Goal: Task Accomplishment & Management: Manage account settings

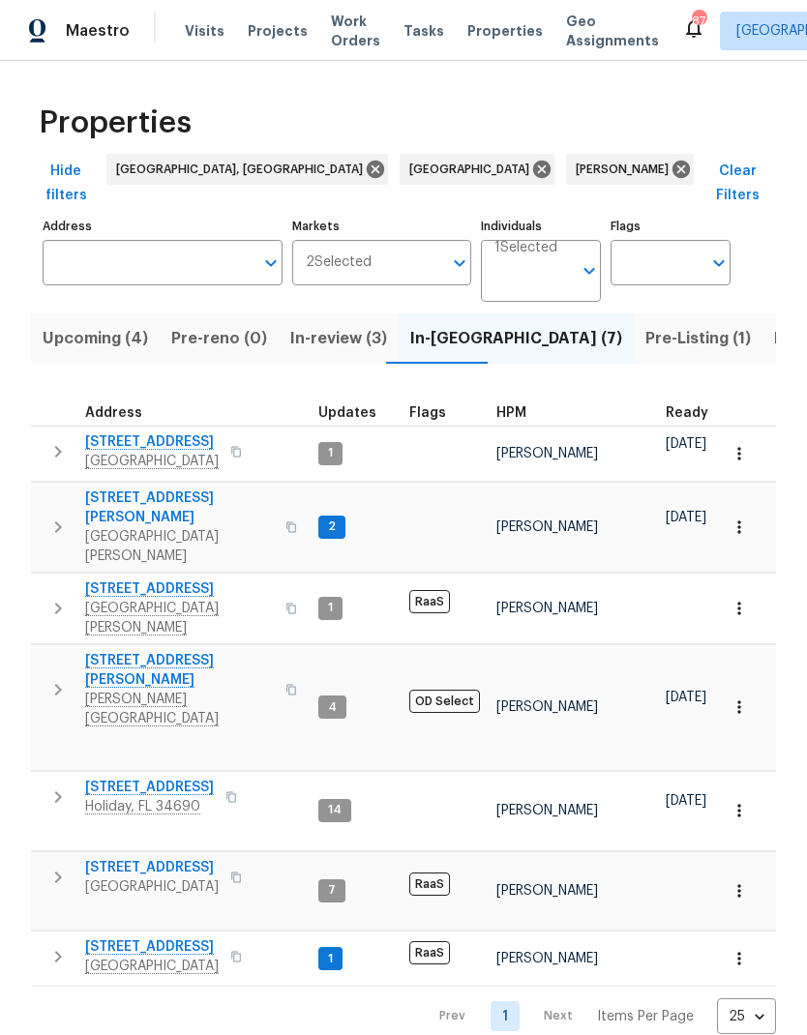
click at [107, 452] on span "[GEOGRAPHIC_DATA]" at bounding box center [152, 461] width 134 height 19
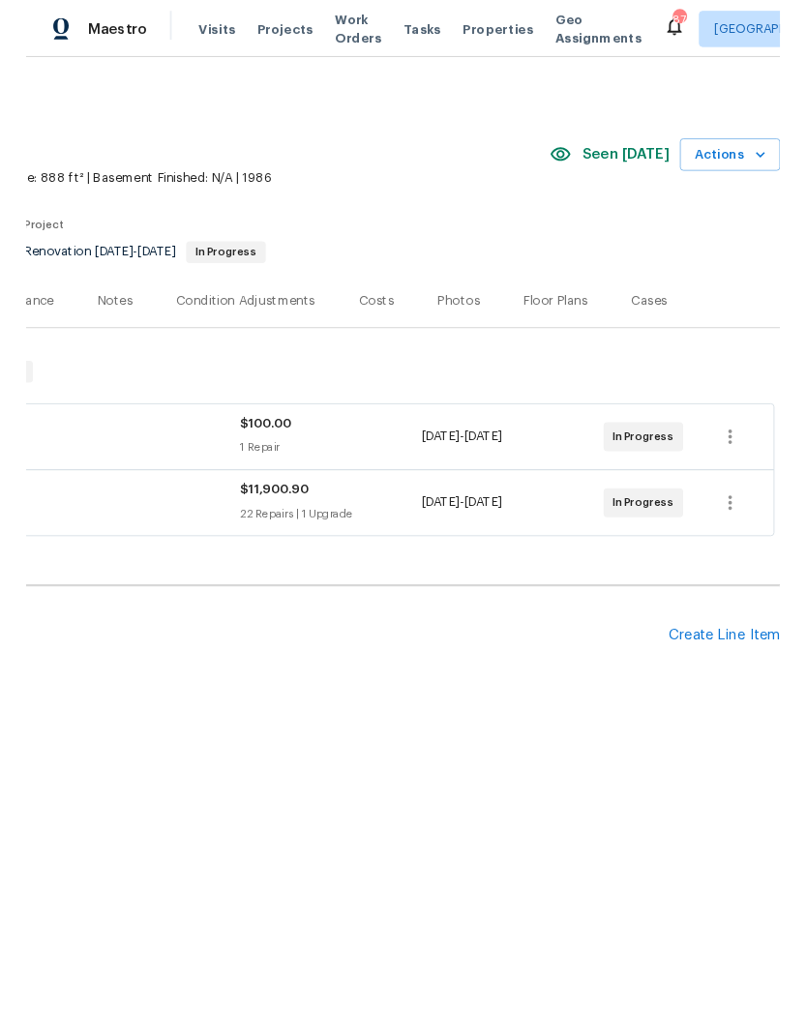
scroll to position [0, 286]
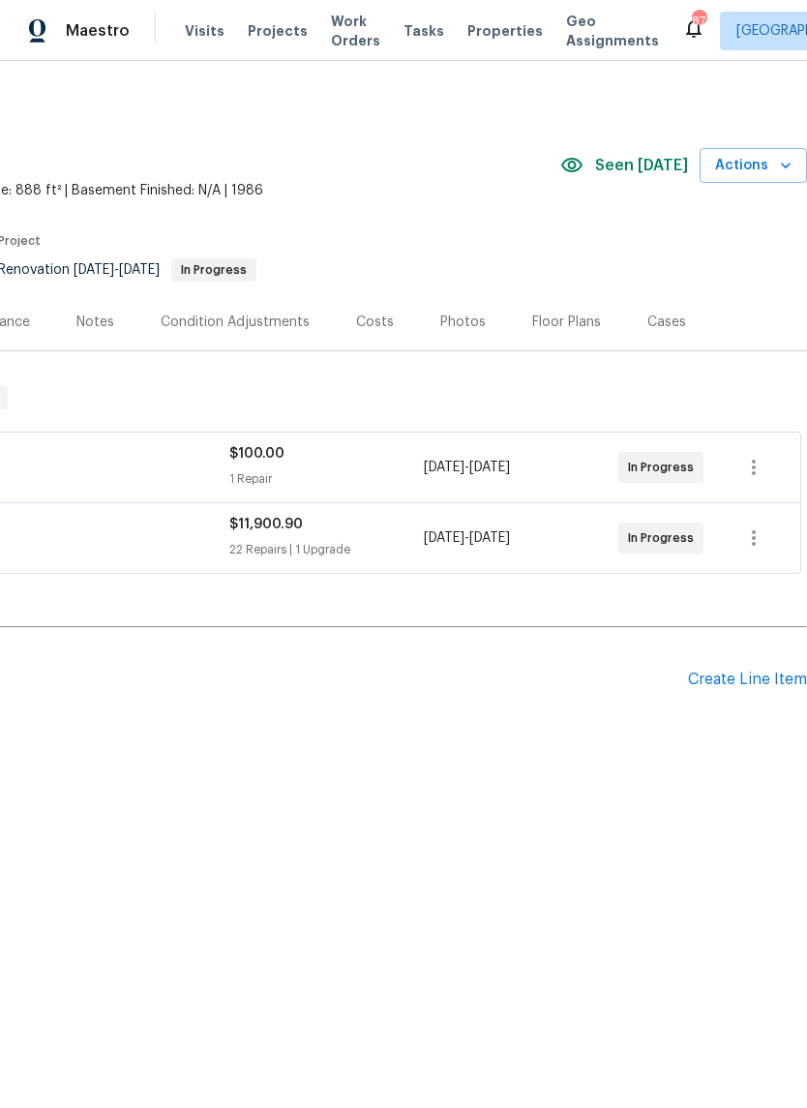
click at [732, 672] on div "Create Line Item" at bounding box center [747, 680] width 119 height 18
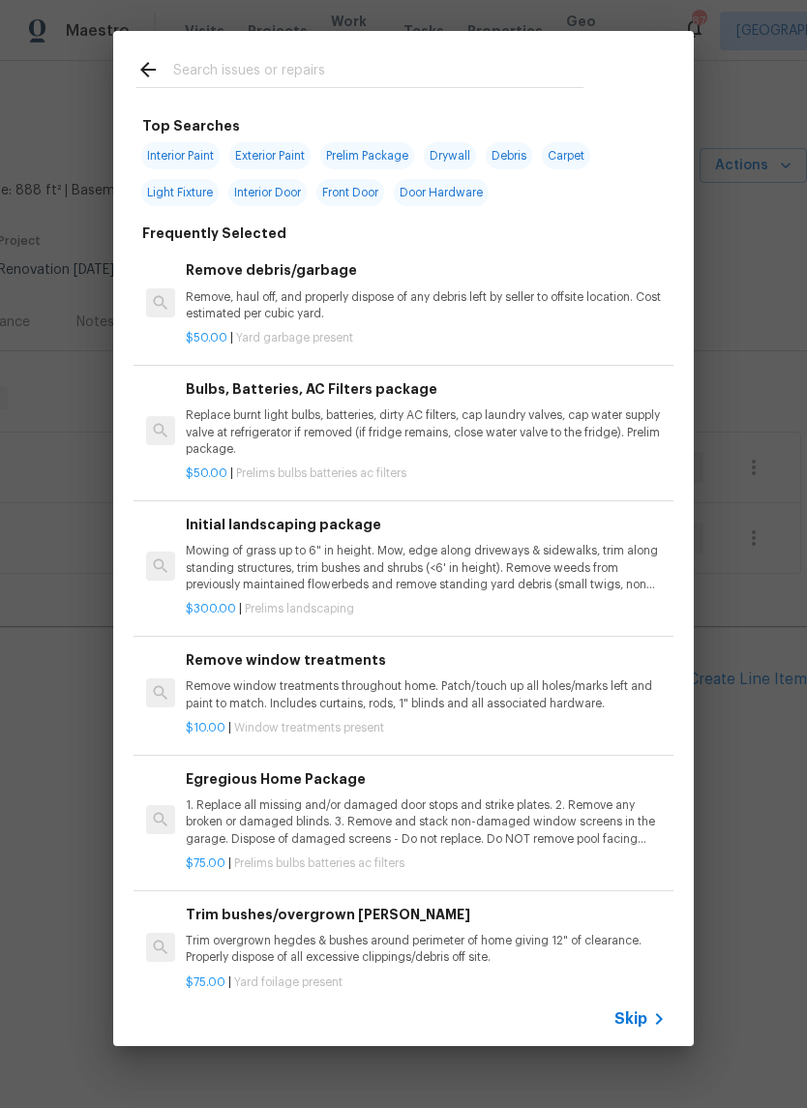
click at [206, 50] on div at bounding box center [359, 69] width 493 height 76
click at [242, 74] on input "text" at bounding box center [378, 72] width 410 height 29
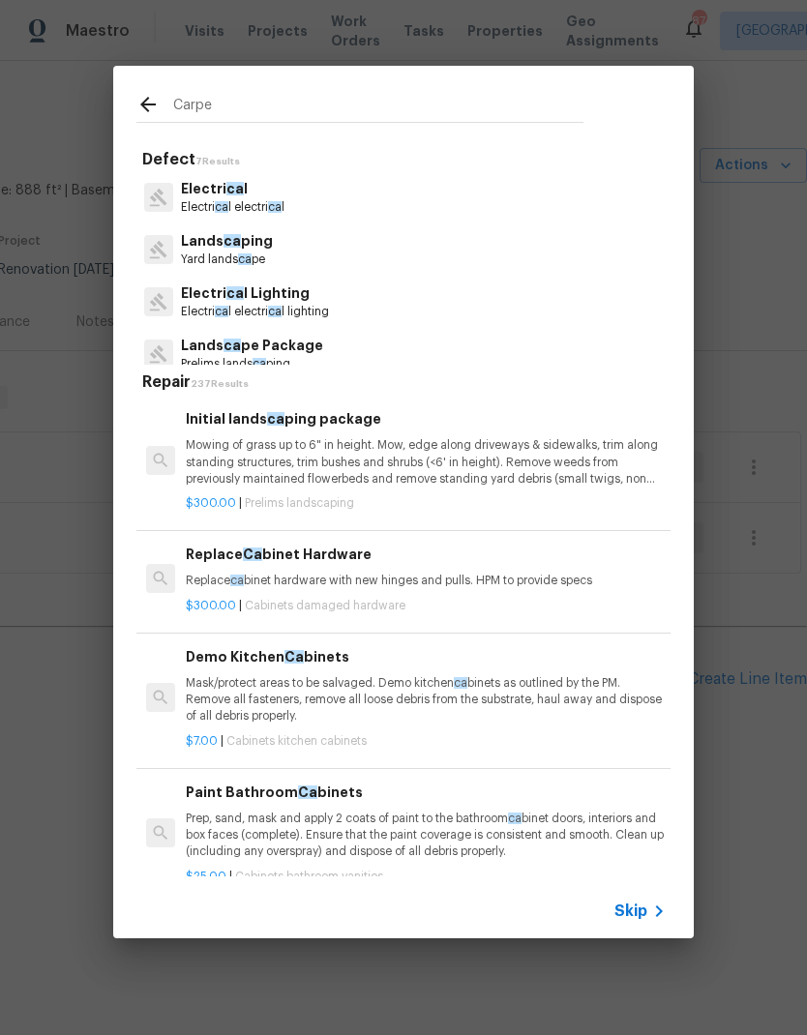
type input "Carpet"
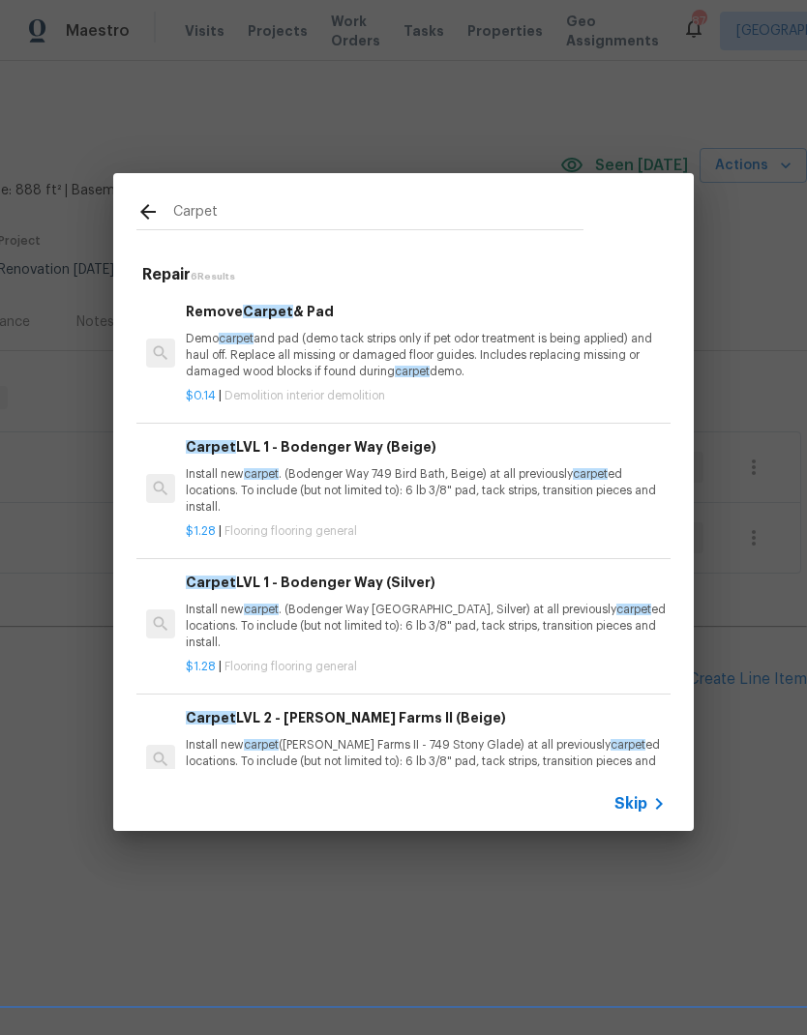
click at [217, 481] on p "Install new carpet . (Bodenger Way 749 Bird Bath, Beige) at all previously carp…" at bounding box center [426, 490] width 480 height 49
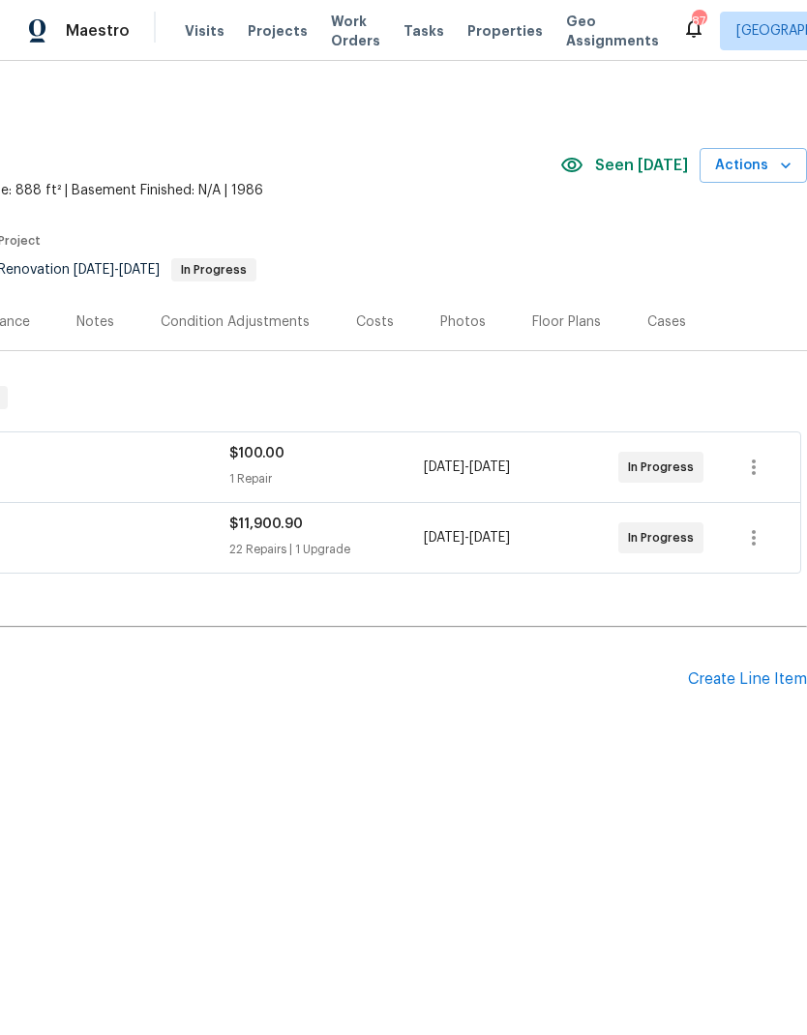
click at [731, 677] on div "Create Line Item" at bounding box center [747, 680] width 119 height 18
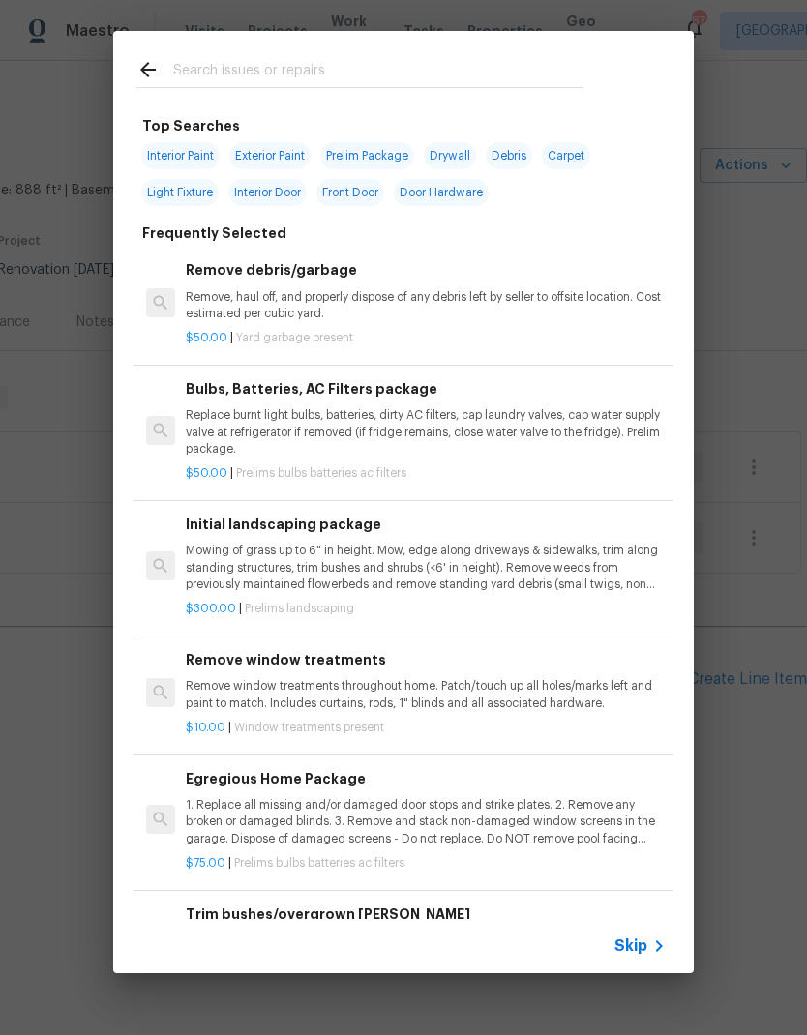
click at [210, 65] on input "text" at bounding box center [378, 72] width 410 height 29
type input "Carpet"
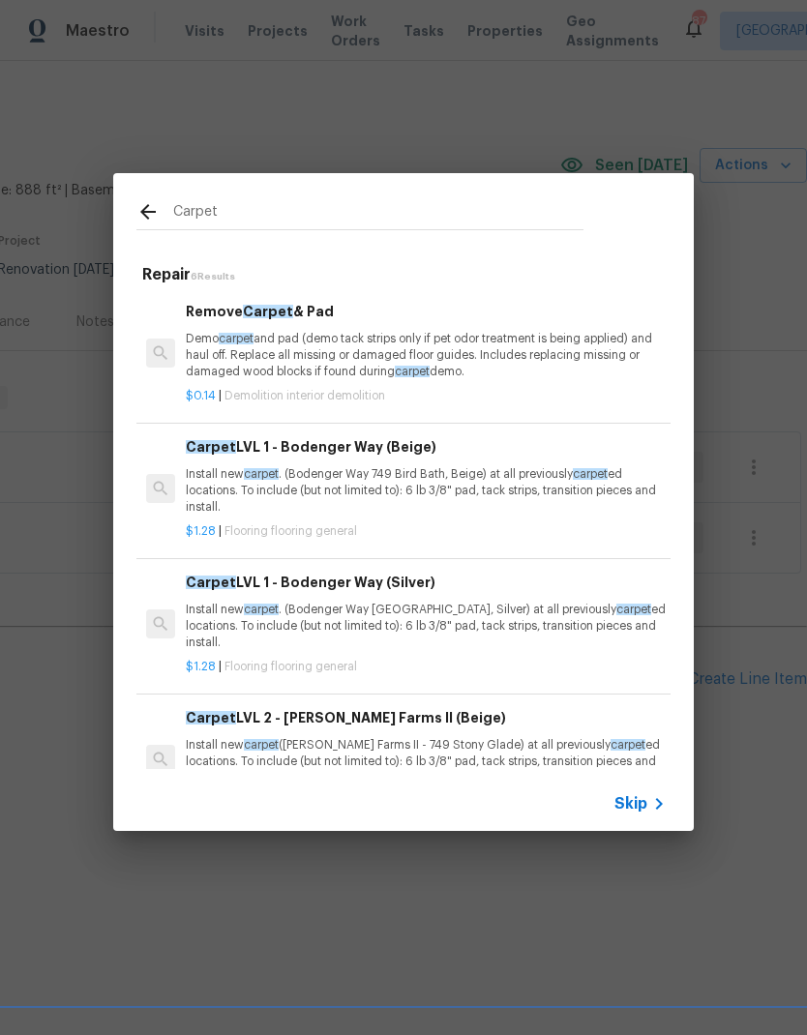
click at [242, 483] on p "Install new carpet . (Bodenger Way 749 Bird Bath, Beige) at all previously carp…" at bounding box center [426, 490] width 480 height 49
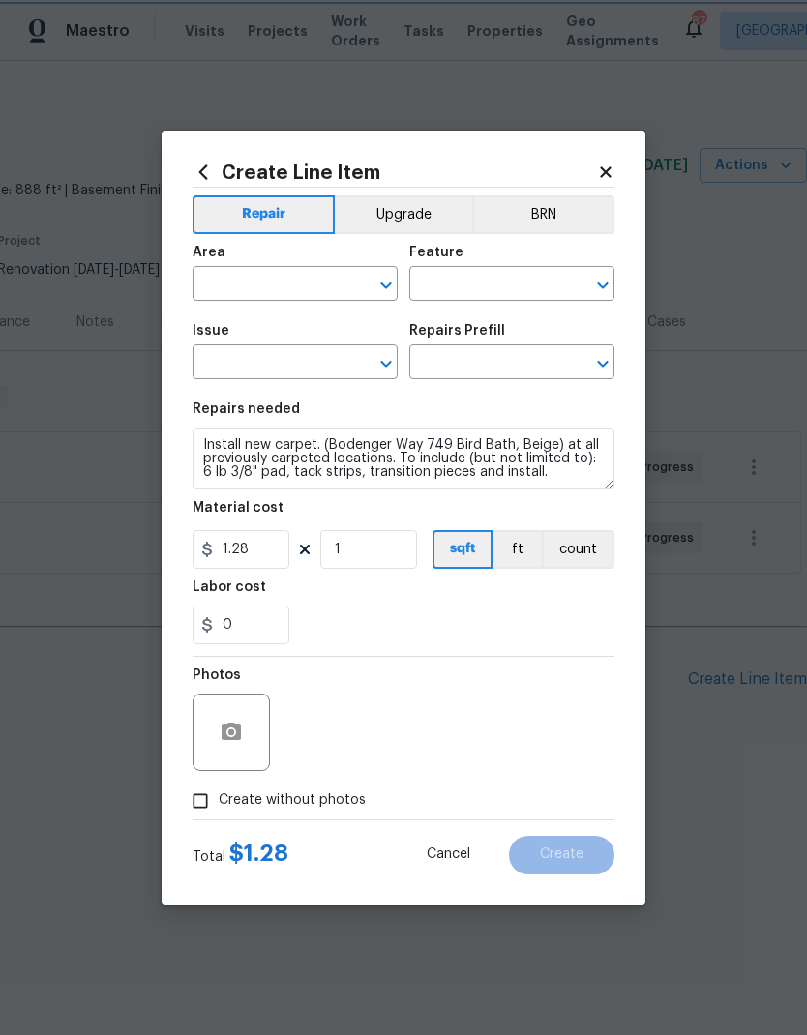
type input "Overall Flooring"
type input "Flooring General"
type input "Carpet LVL 1 - Bodenger Way (Beige) $1.28"
click at [233, 282] on input "text" at bounding box center [268, 286] width 151 height 30
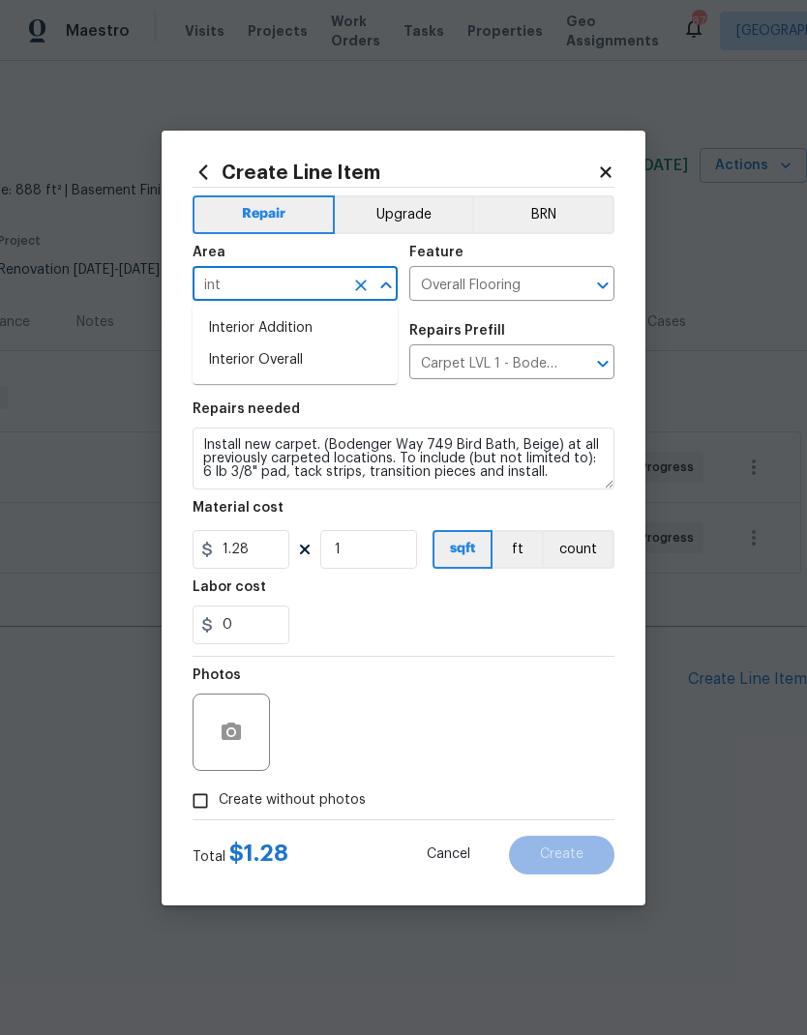
click at [234, 368] on li "Interior Overall" at bounding box center [295, 360] width 205 height 32
type input "Interior Overall"
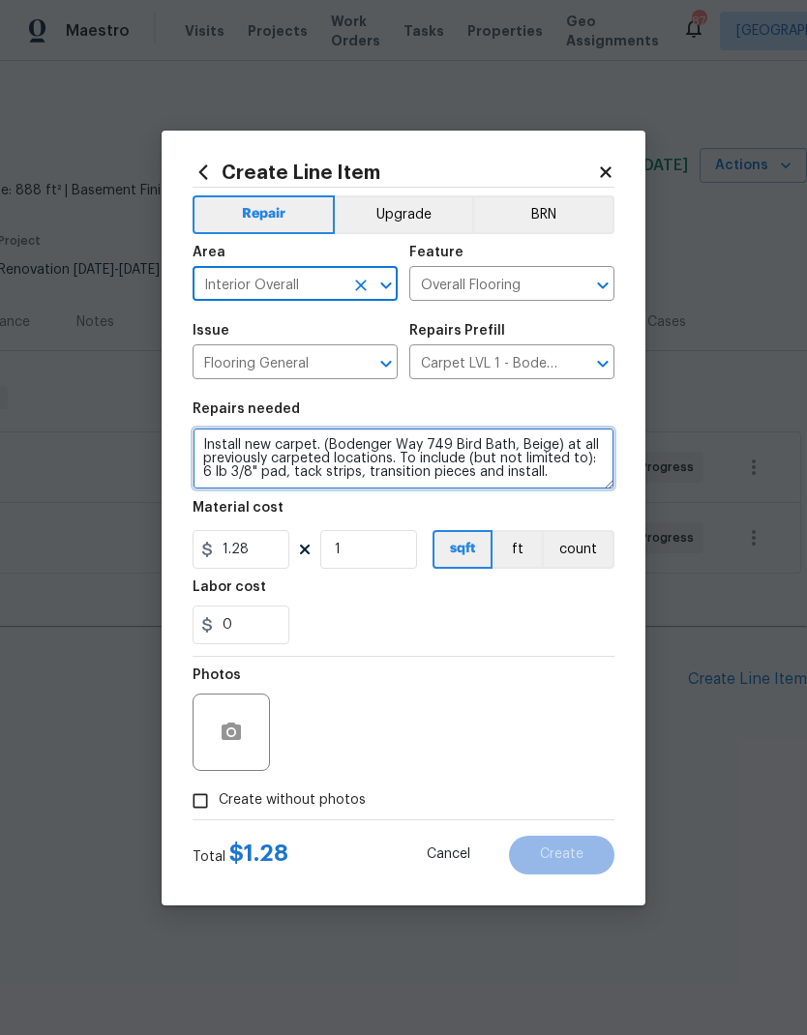
click at [207, 450] on textarea "Install new carpet. (Bodenger Way 749 Bird Bath, Beige) at all previously carpe…" at bounding box center [404, 459] width 422 height 62
click at [292, 479] on textarea "Install new carpet. (Bodenger Way 749 Bird Bath, Beige) at all previously carpe…" at bounding box center [404, 459] width 422 height 62
click at [207, 437] on textarea "Install new carpet. (Bodenger Way 749 Bird Bath, Beige) at all previously carpe…" at bounding box center [404, 459] width 422 height 62
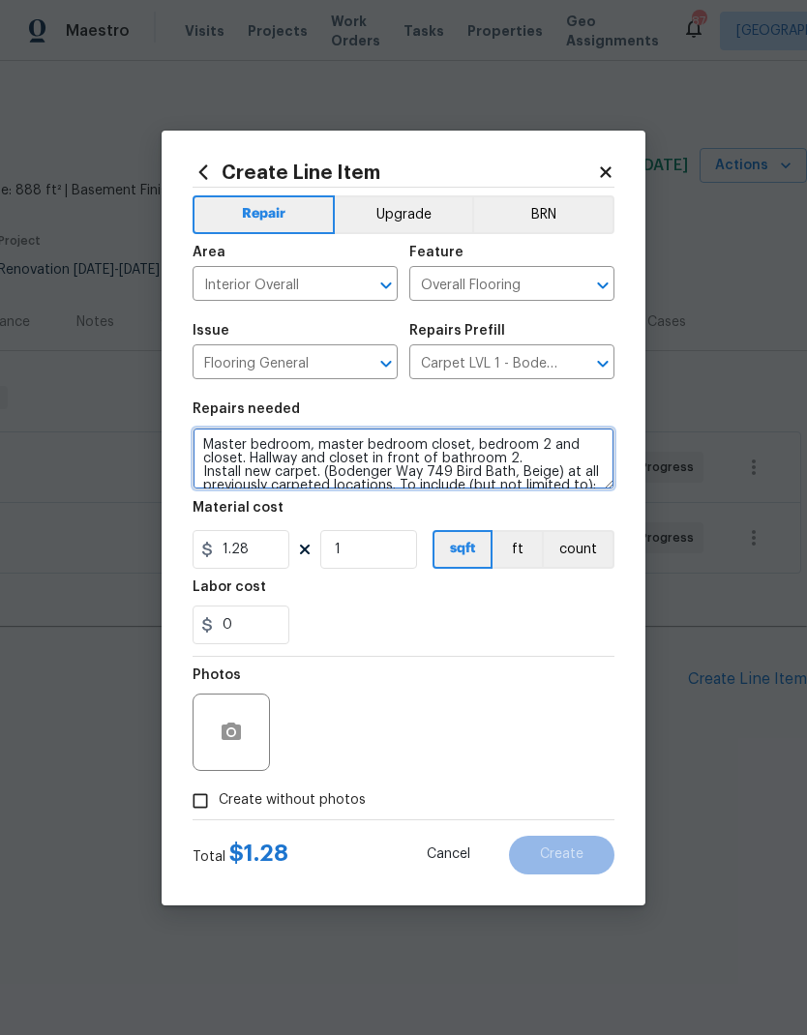
type textarea "Master bedroom, master bedroom closet, bedroom 2 and closet. Hallway and closet…"
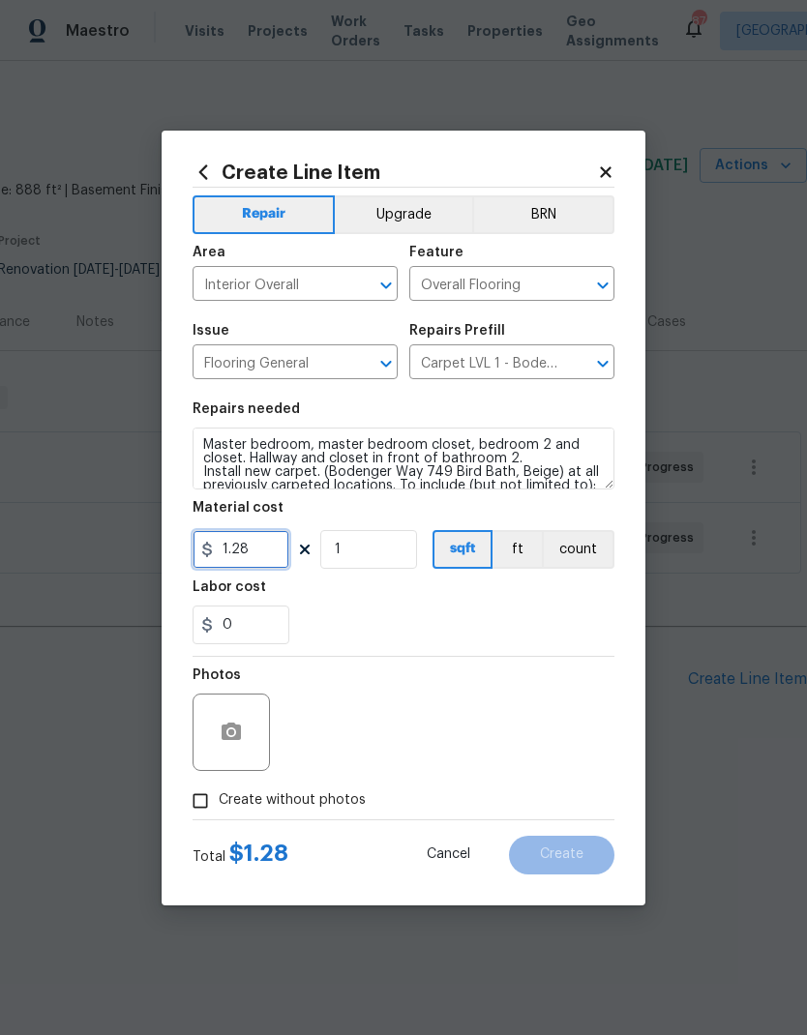
click at [263, 551] on input "1.28" at bounding box center [241, 549] width 97 height 39
type input "1.36"
click at [359, 544] on input "1" at bounding box center [368, 549] width 97 height 39
type input "500"
click at [568, 589] on div "Labor cost" at bounding box center [404, 593] width 422 height 25
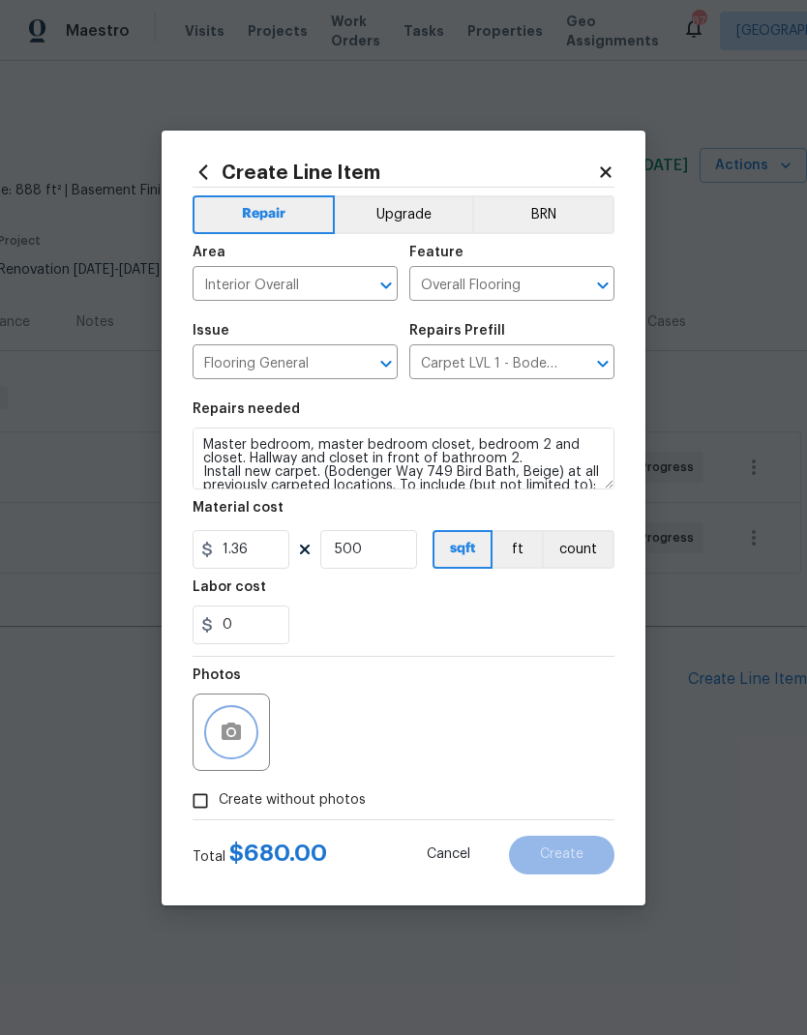
click at [223, 746] on button "button" at bounding box center [231, 732] width 46 height 46
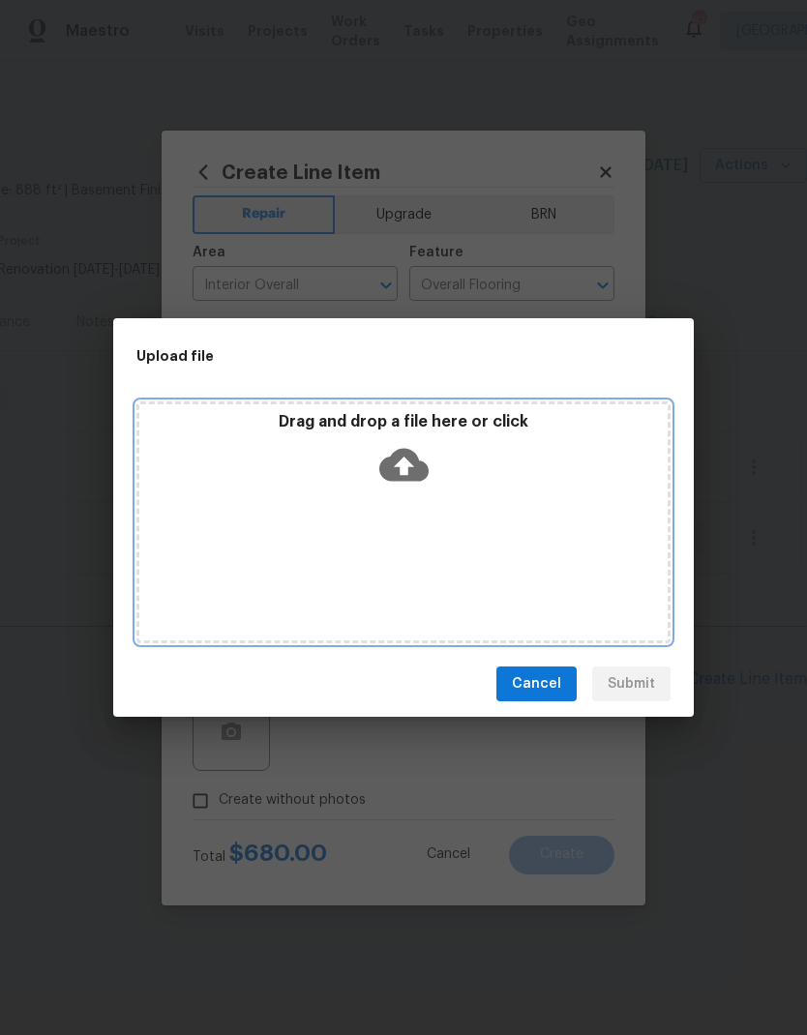
click at [406, 477] on icon at bounding box center [403, 465] width 49 height 33
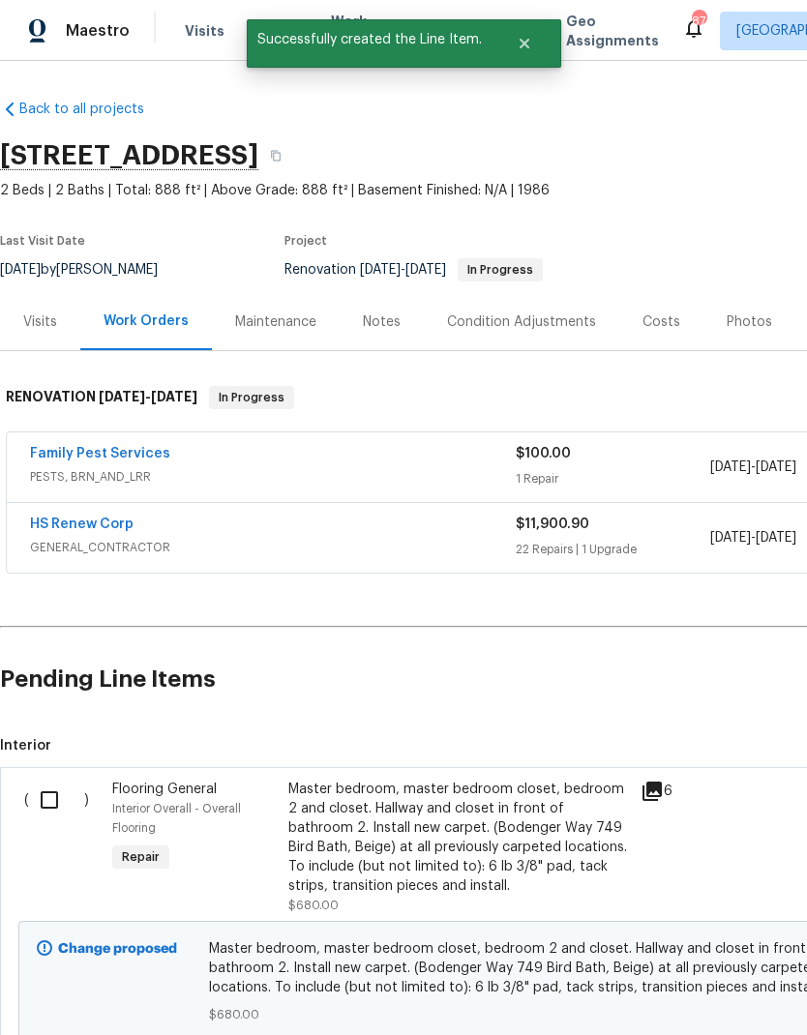
click at [58, 812] on input "checkbox" at bounding box center [56, 800] width 55 height 41
checkbox input "true"
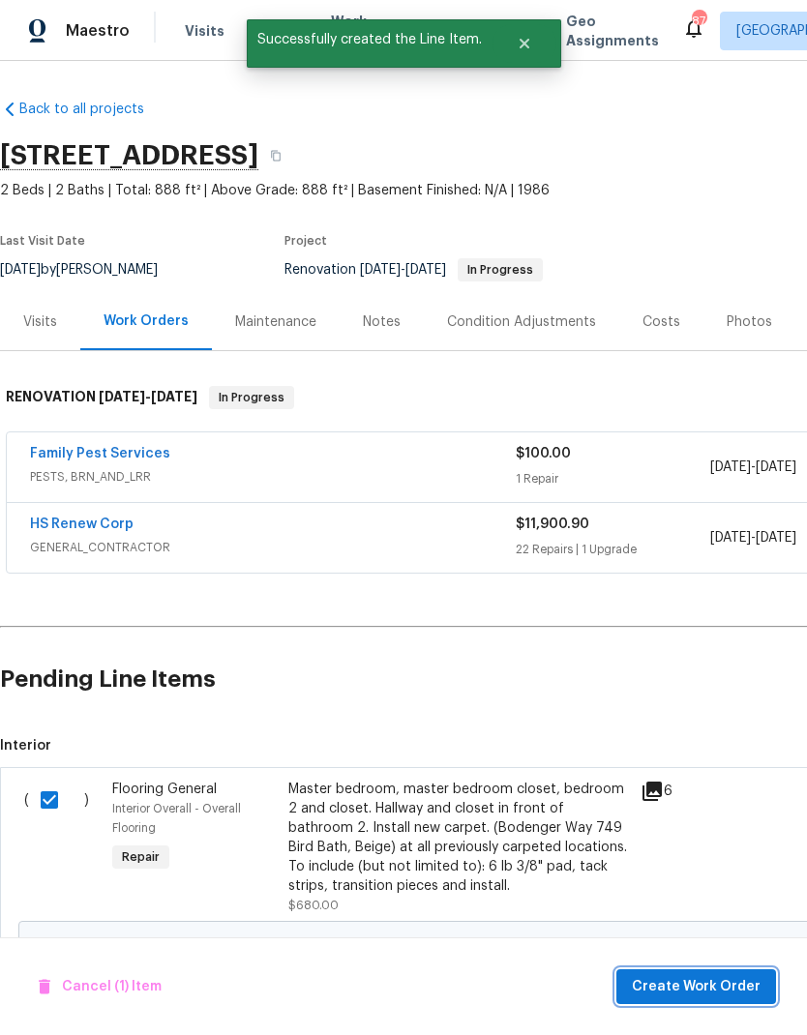
click at [706, 992] on span "Create Work Order" at bounding box center [696, 987] width 129 height 24
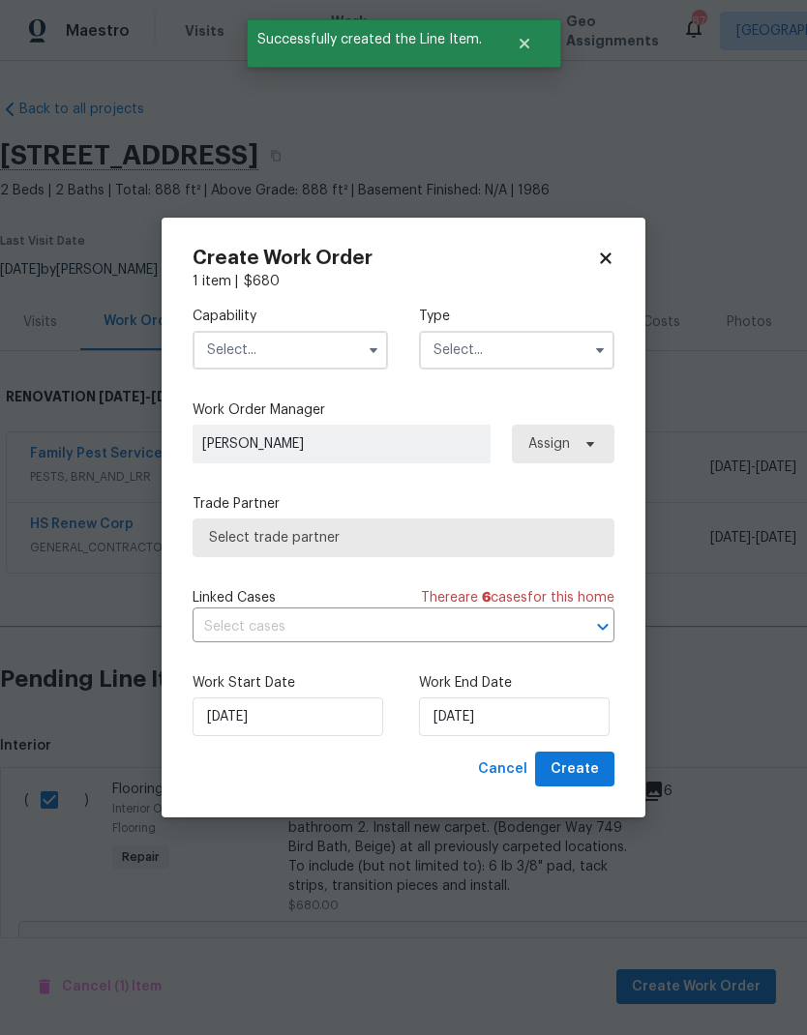
click at [245, 362] on input "text" at bounding box center [290, 350] width 195 height 39
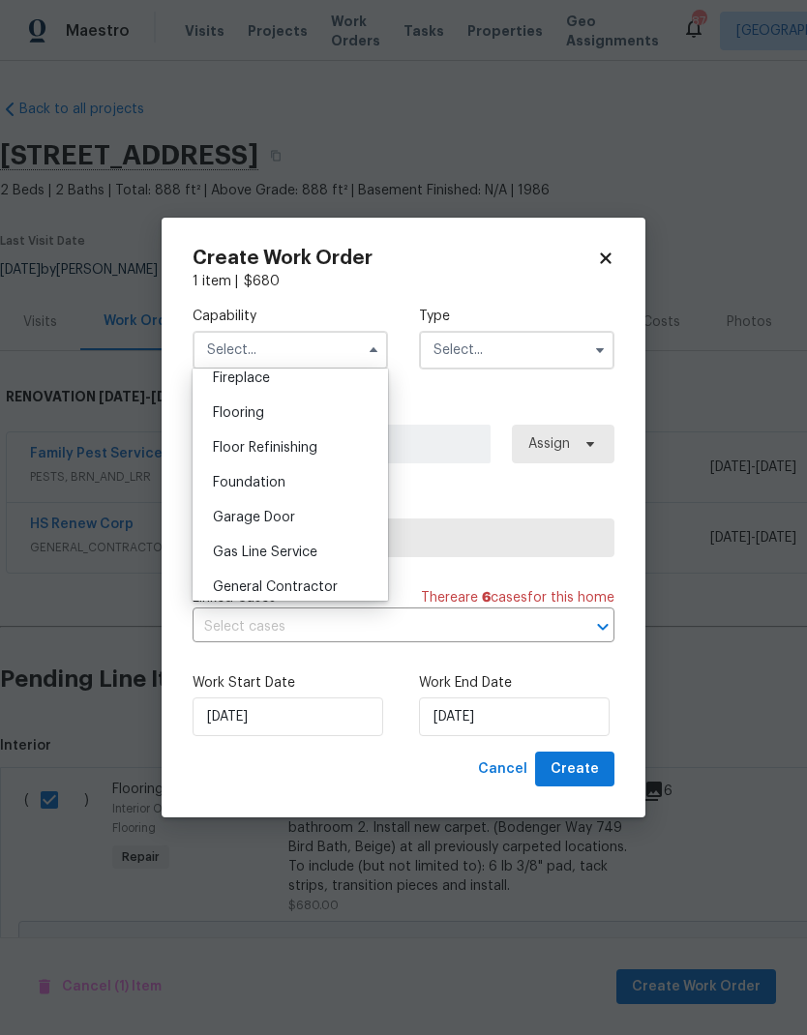
scroll to position [728, 0]
click at [228, 415] on span "Flooring" at bounding box center [238, 414] width 51 height 14
type input "Flooring"
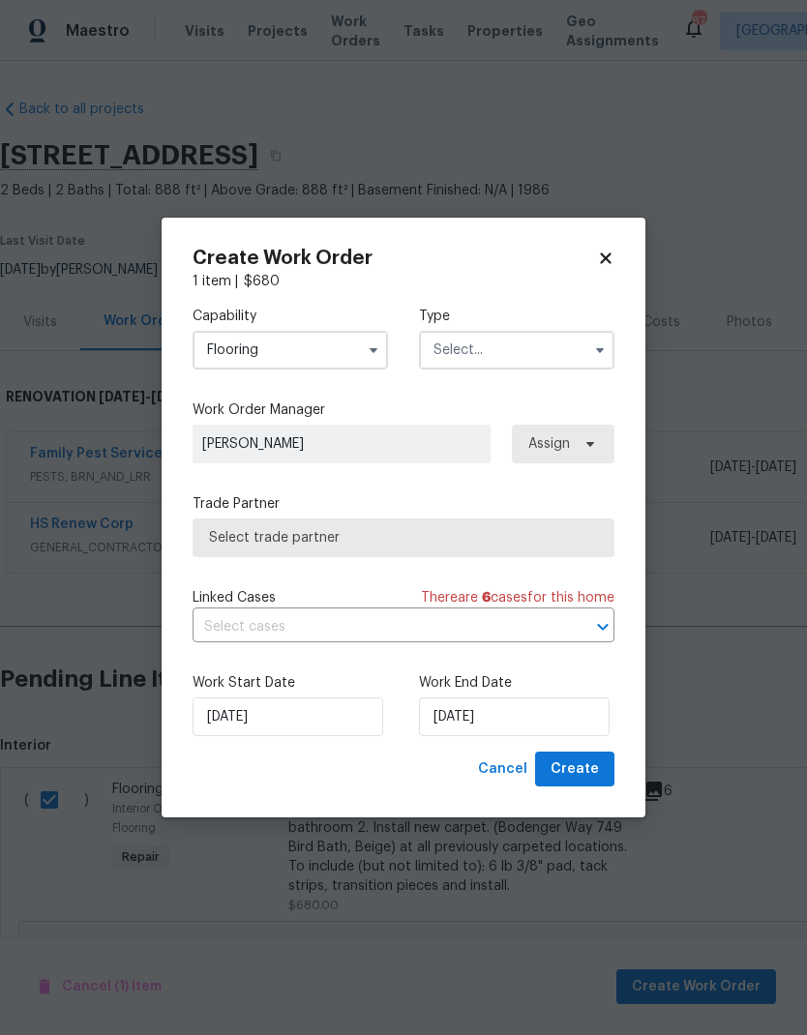
click at [529, 358] on input "text" at bounding box center [516, 350] width 195 height 39
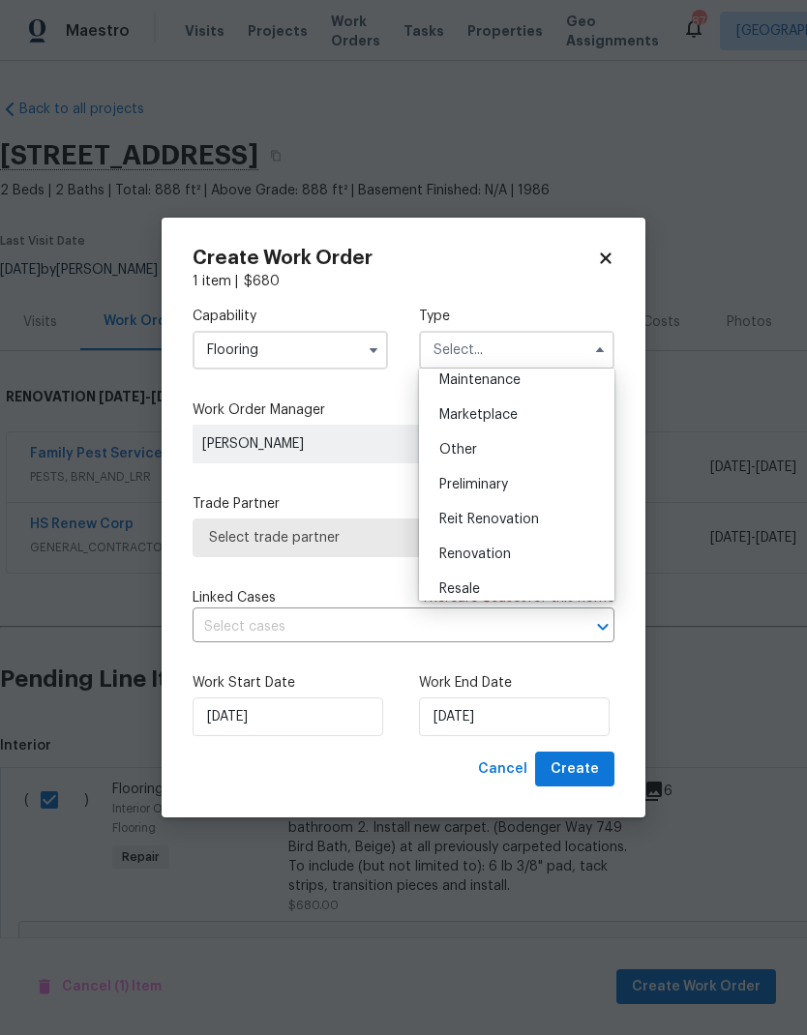
scroll to position [326, 0]
click at [537, 549] on div "Renovation" at bounding box center [517, 552] width 186 height 35
type input "Renovation"
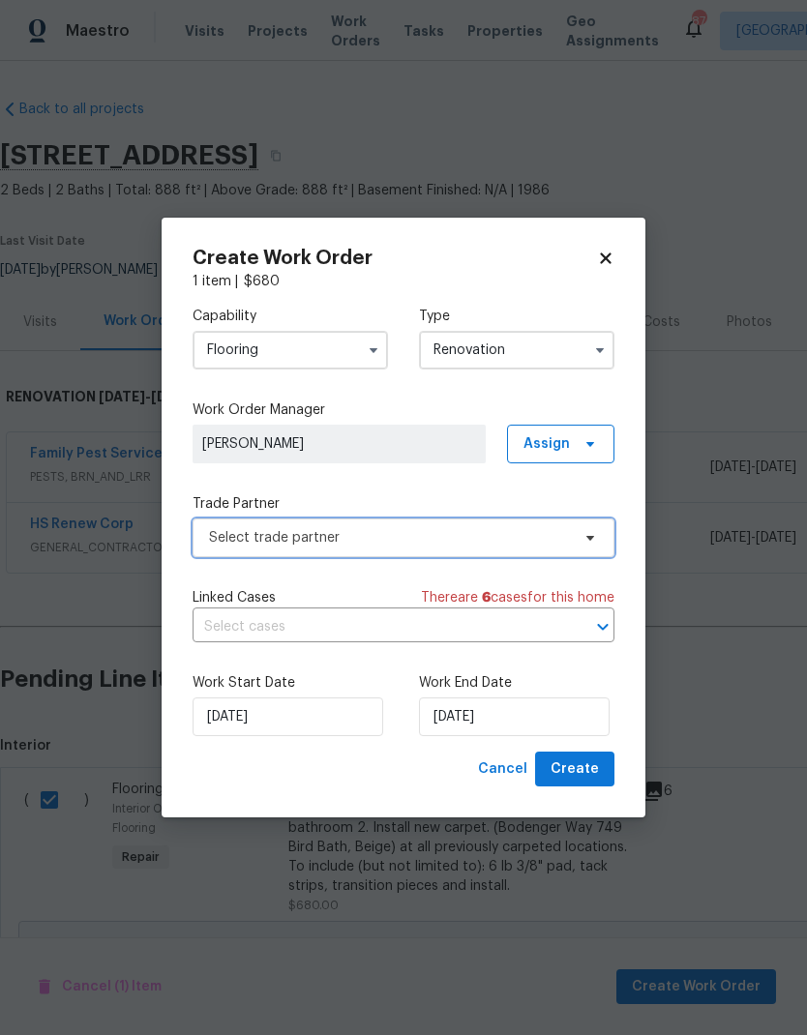
click at [237, 545] on span "Select trade partner" at bounding box center [389, 537] width 361 height 19
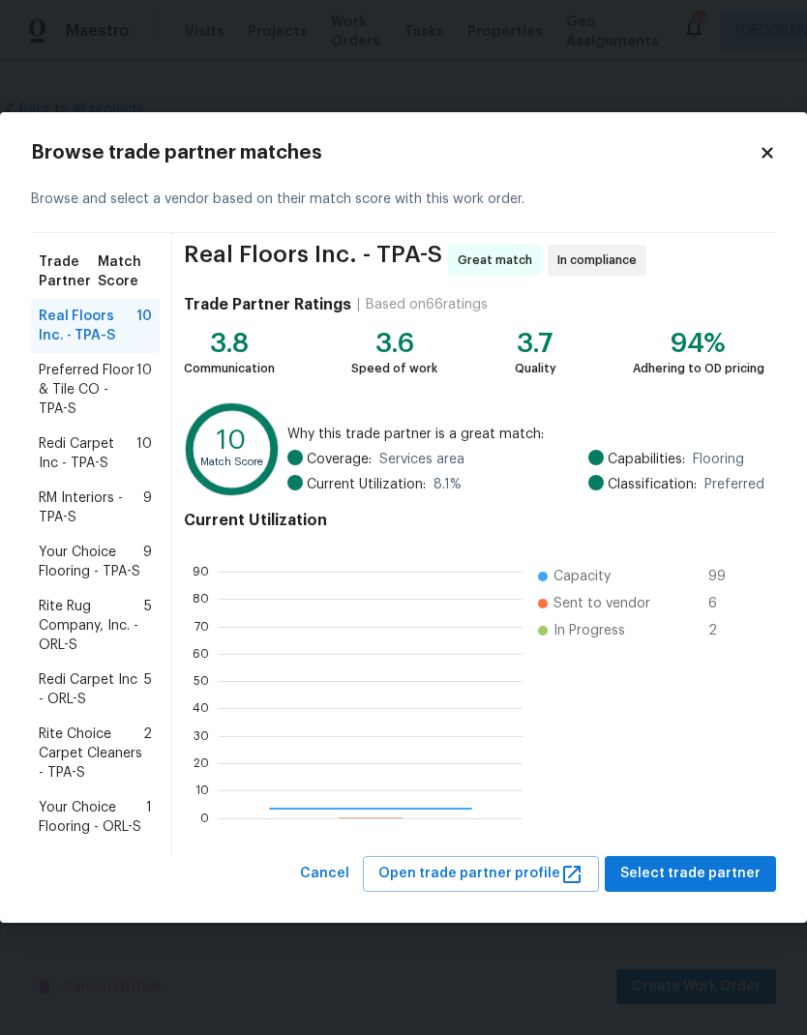
scroll to position [271, 304]
click at [78, 464] on span "Redi Carpet Inc - TPA-S" at bounding box center [88, 453] width 98 height 39
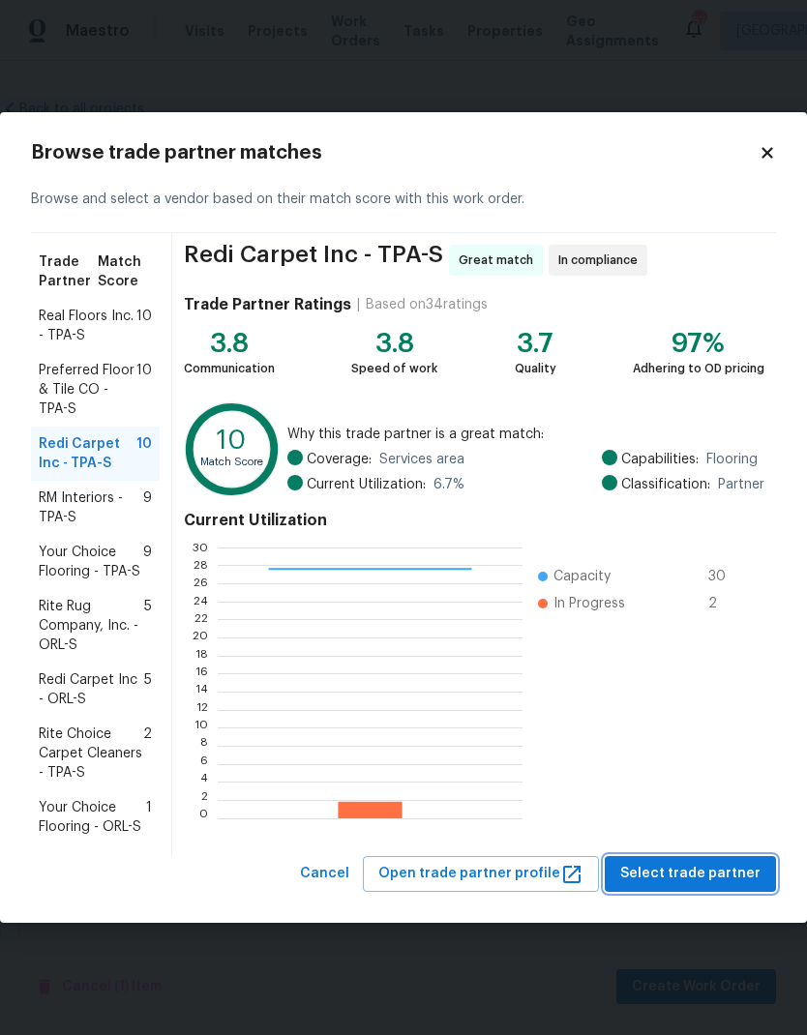
click at [690, 872] on span "Select trade partner" at bounding box center [690, 874] width 140 height 24
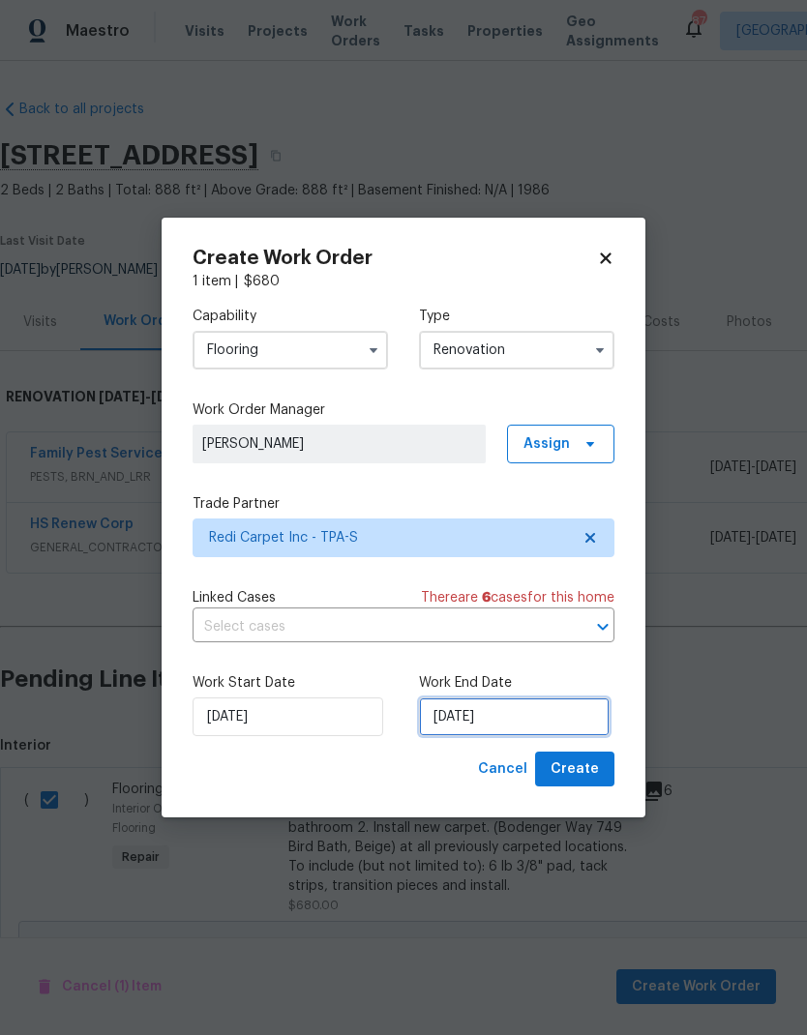
click at [522, 719] on input "[DATE]" at bounding box center [514, 717] width 191 height 39
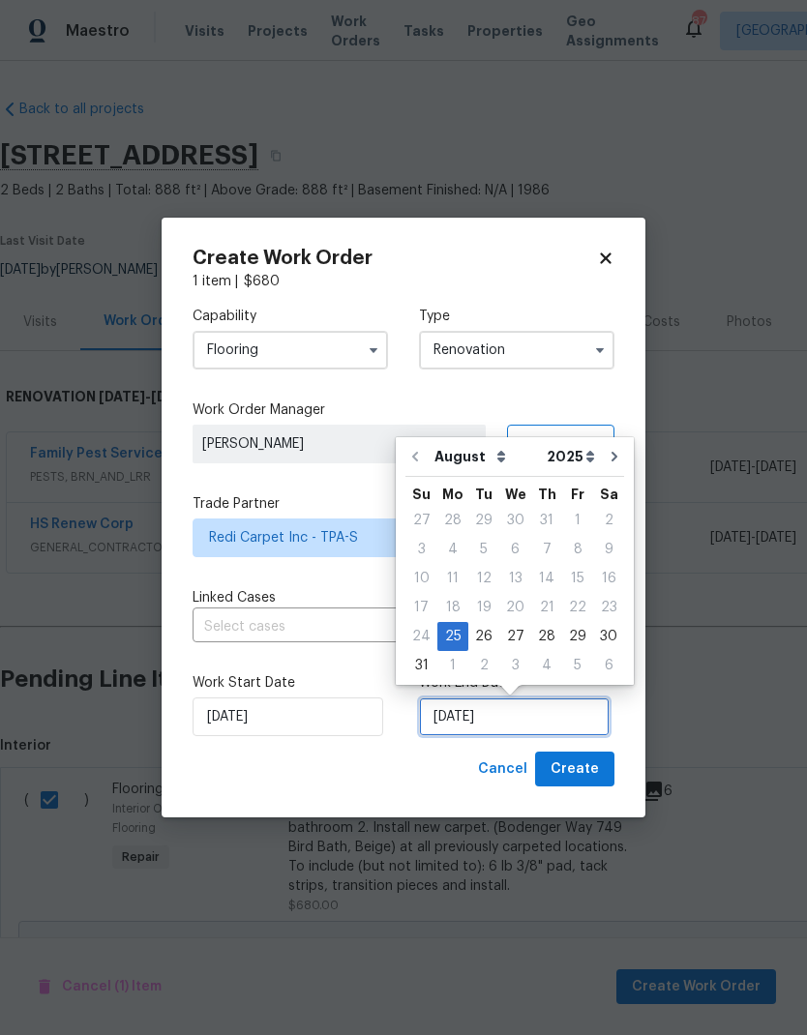
scroll to position [8, 0]
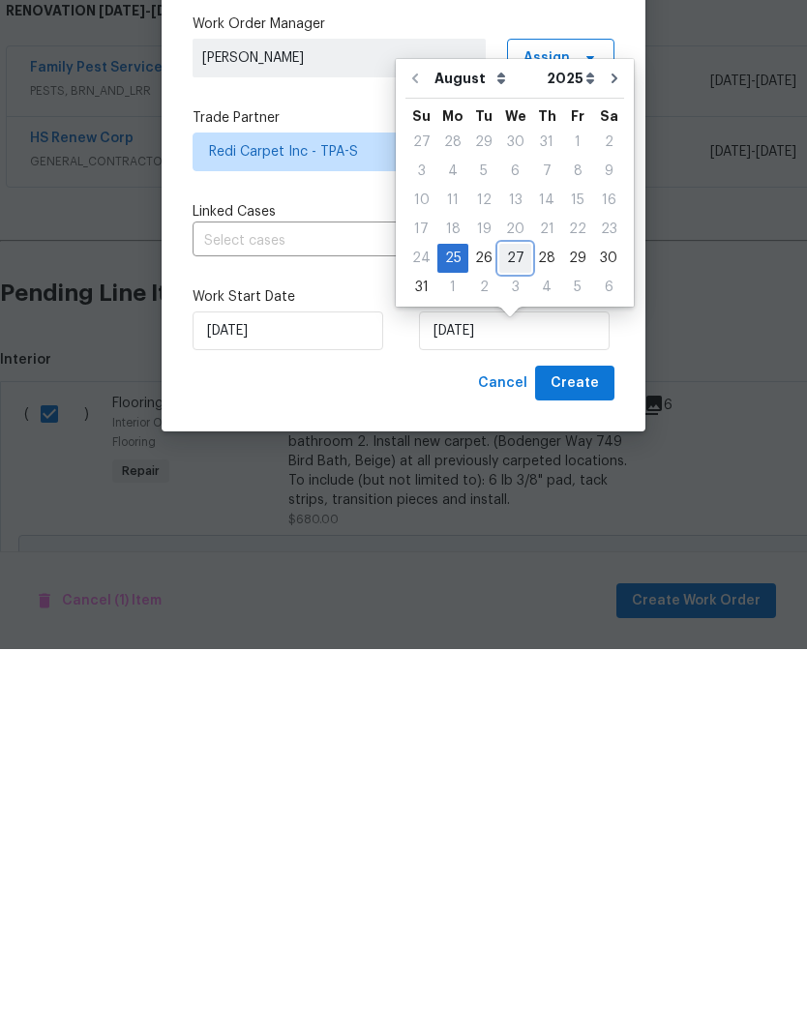
click at [517, 631] on div "27" at bounding box center [515, 644] width 32 height 27
type input "[DATE]"
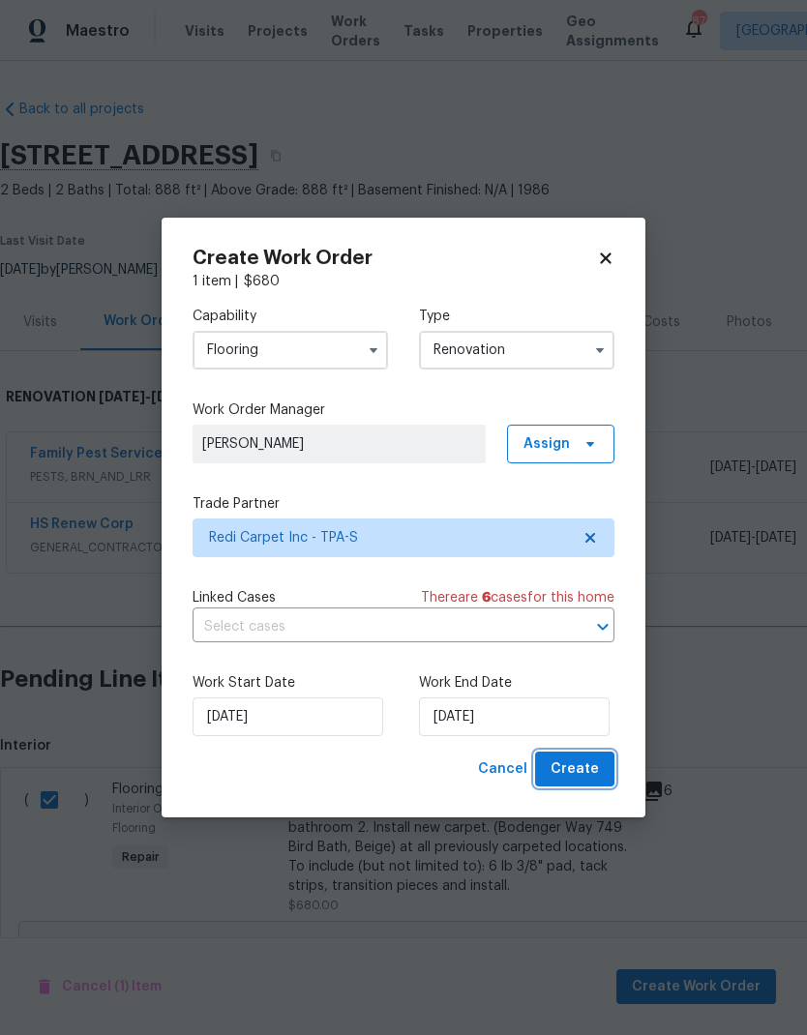
click at [582, 777] on span "Create" at bounding box center [575, 770] width 48 height 24
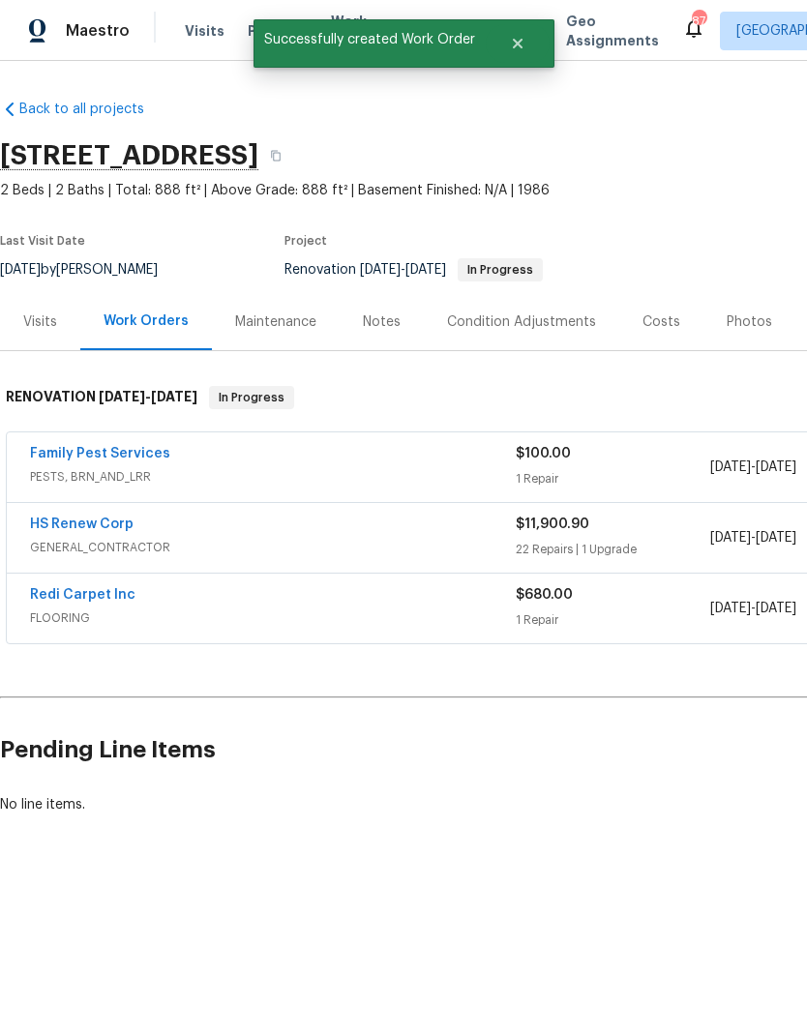
click at [64, 597] on link "Redi Carpet Inc" at bounding box center [82, 595] width 105 height 14
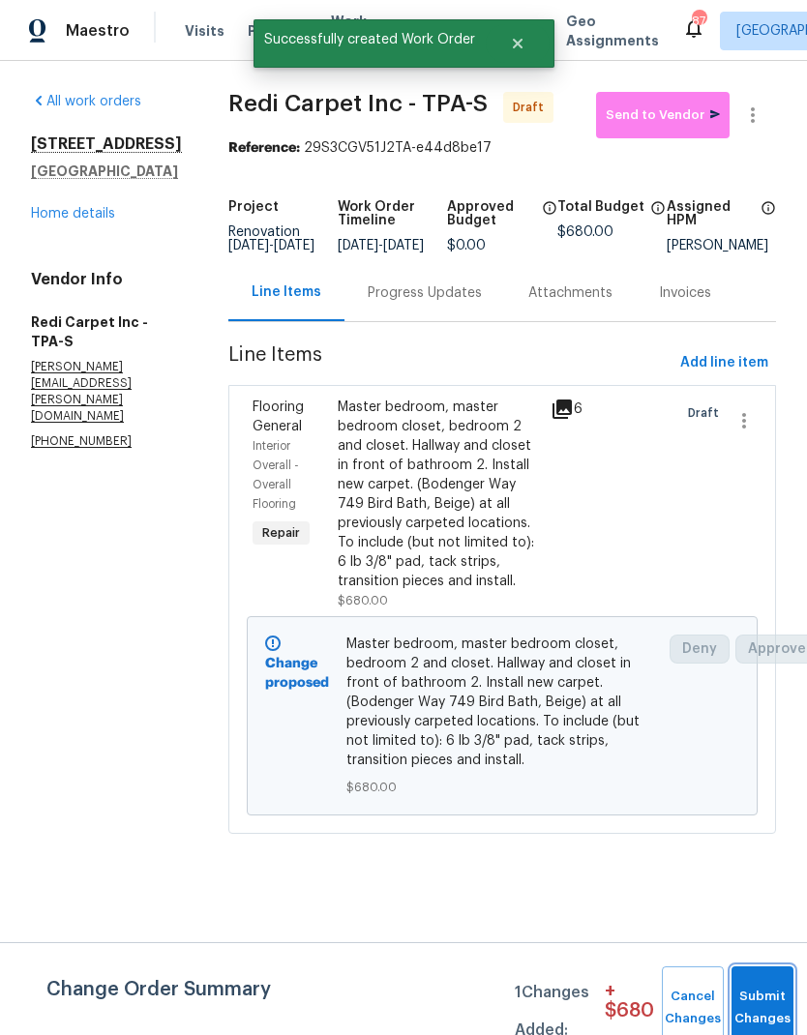
click at [749, 1004] on button "Submit Changes" at bounding box center [762, 1008] width 62 height 83
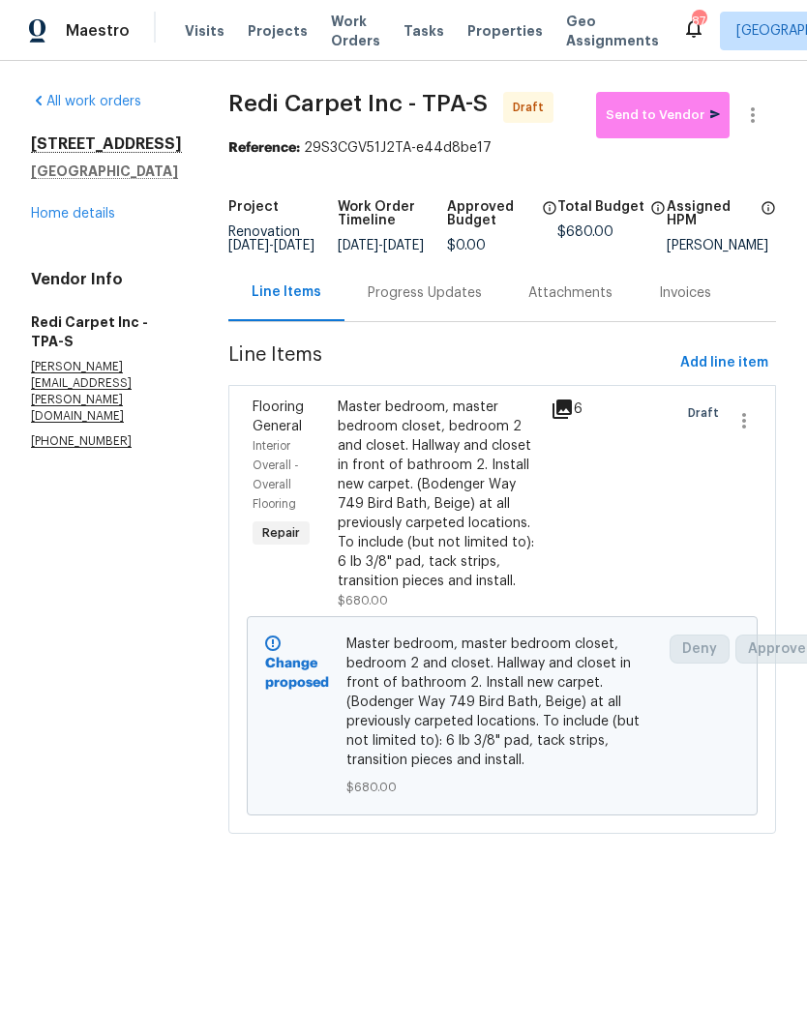
click at [470, 300] on div "Progress Updates" at bounding box center [425, 292] width 114 height 19
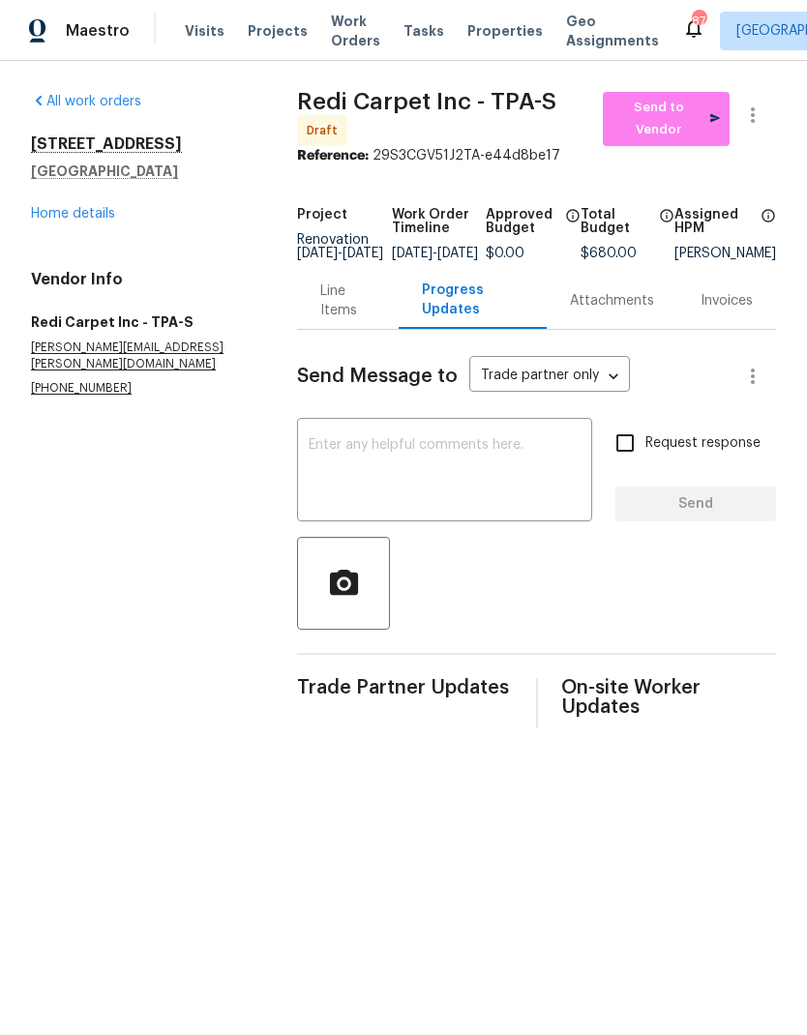
click at [480, 481] on textarea at bounding box center [445, 472] width 272 height 68
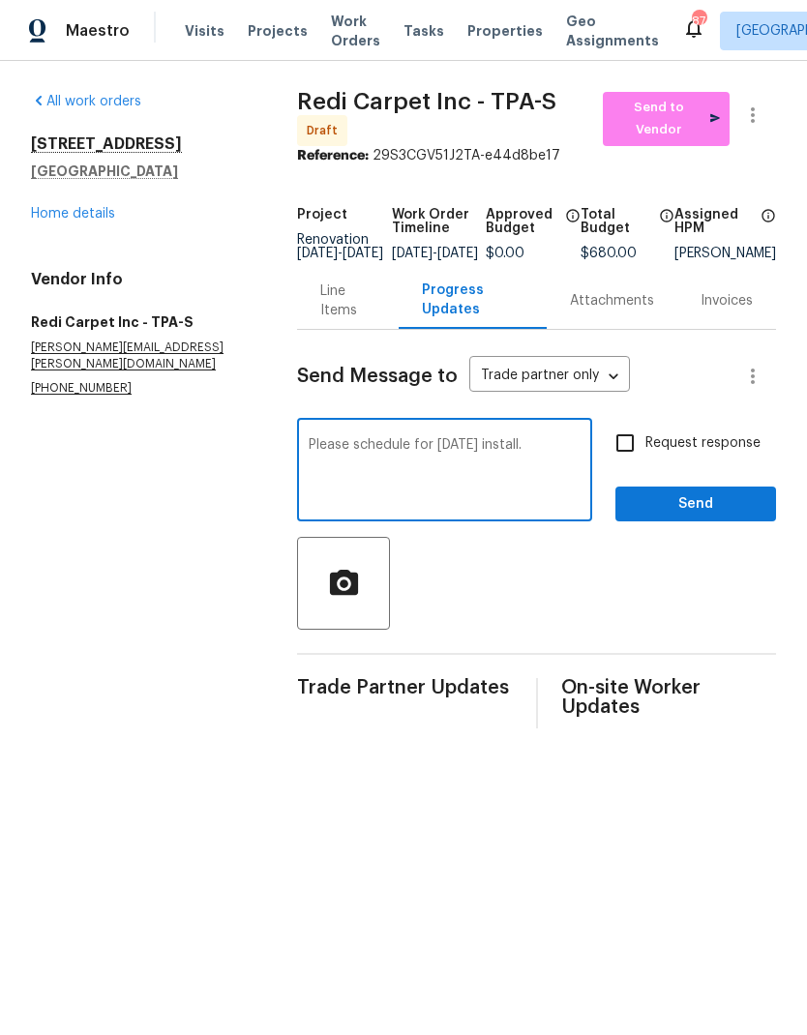
type textarea "Please schedule for Wednesday install."
click at [624, 445] on input "Request response" at bounding box center [625, 443] width 41 height 41
checkbox input "true"
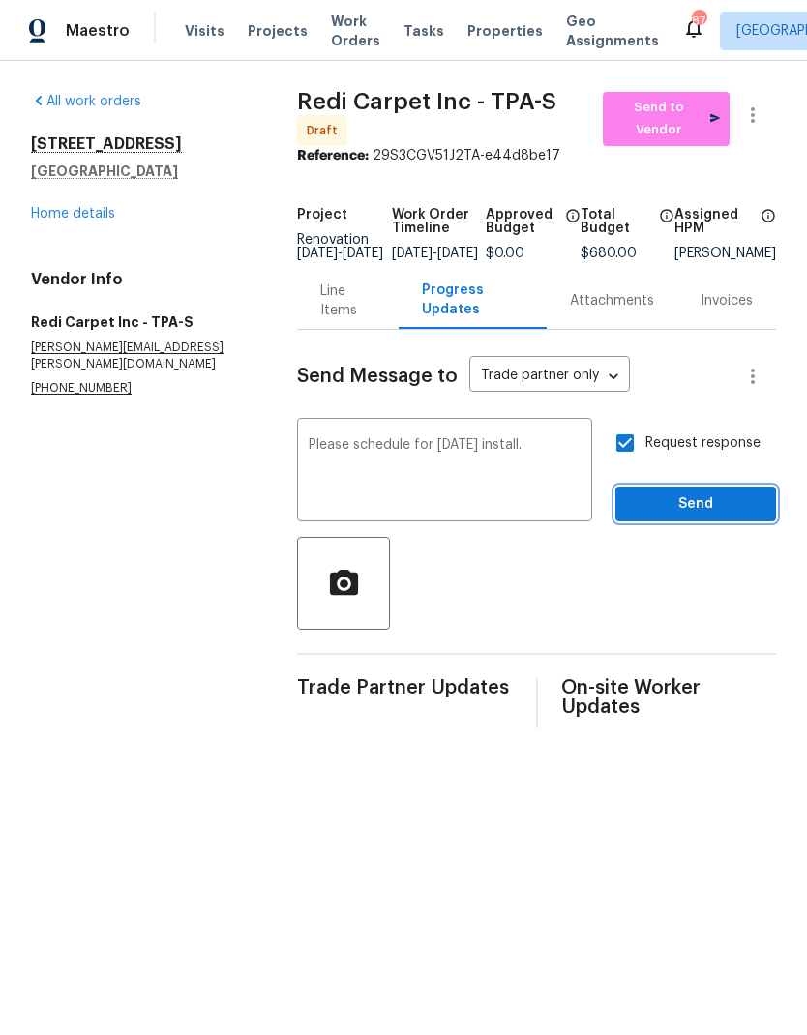
click at [686, 515] on span "Send" at bounding box center [696, 504] width 130 height 24
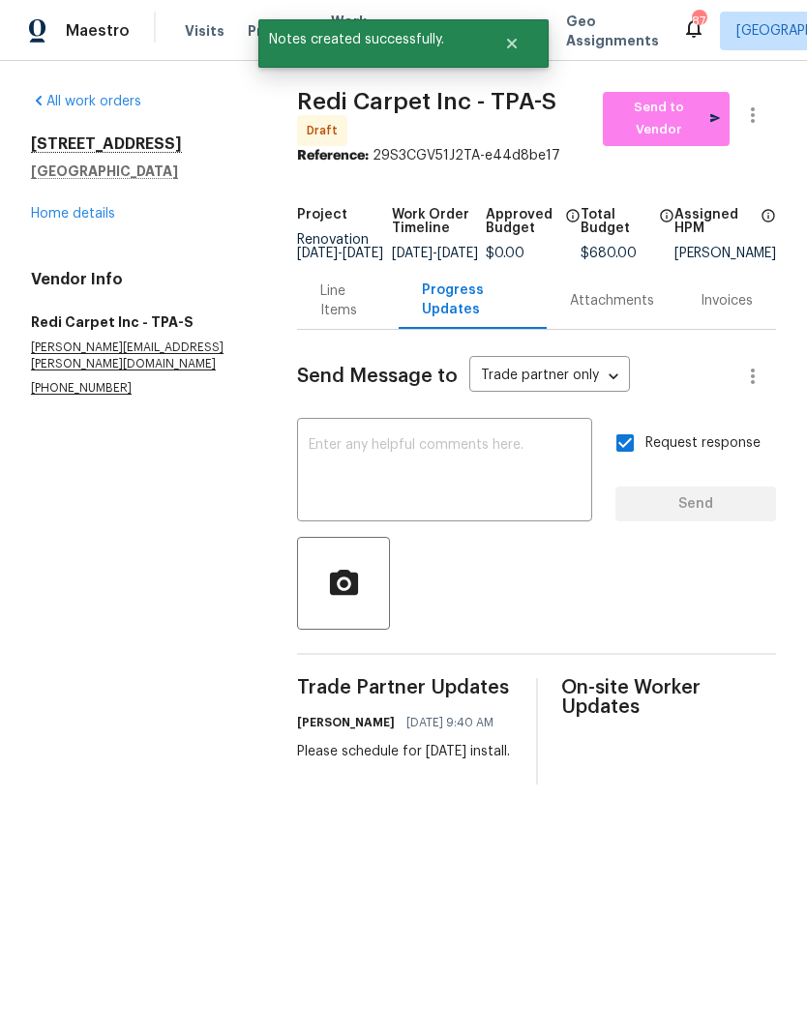
click at [320, 320] on div "Line Items" at bounding box center [347, 301] width 54 height 39
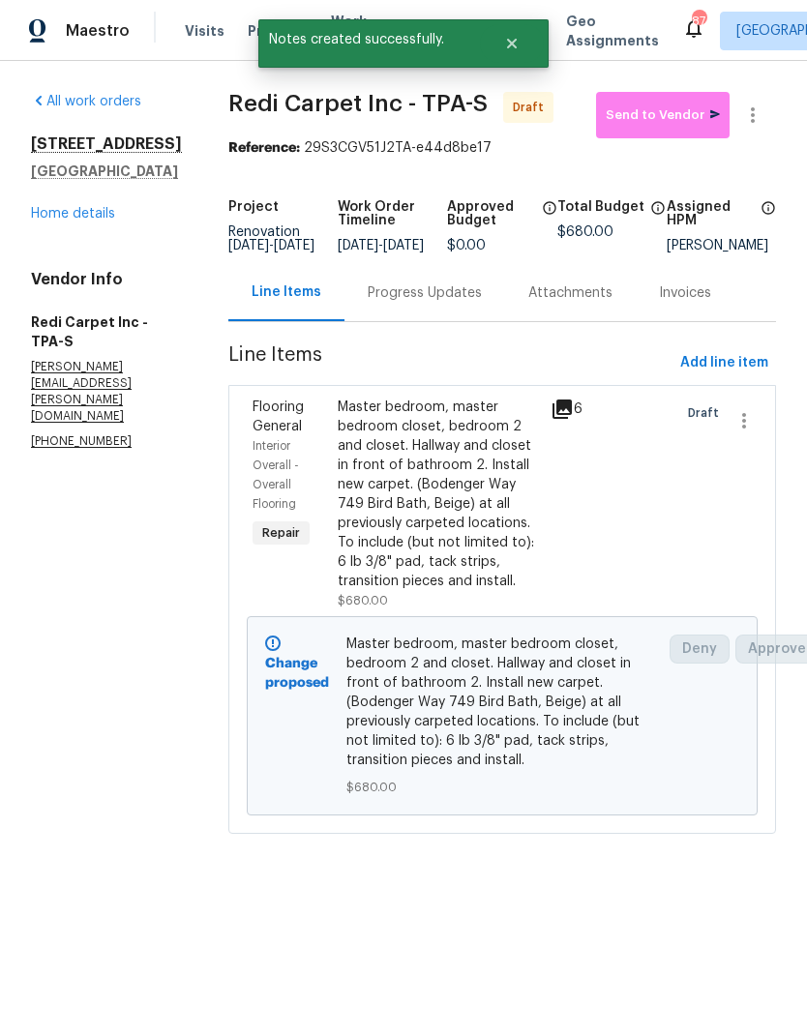
click at [67, 211] on link "Home details" at bounding box center [73, 214] width 84 height 14
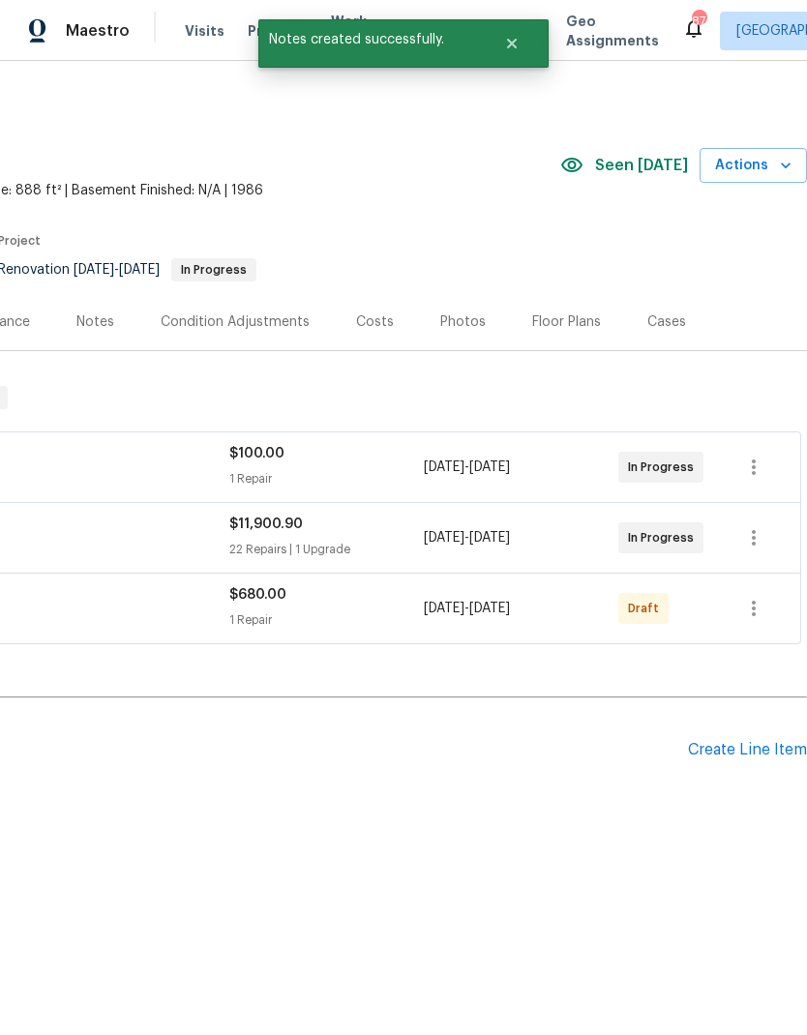
scroll to position [0, 286]
click at [761, 612] on icon "button" at bounding box center [753, 608] width 23 height 23
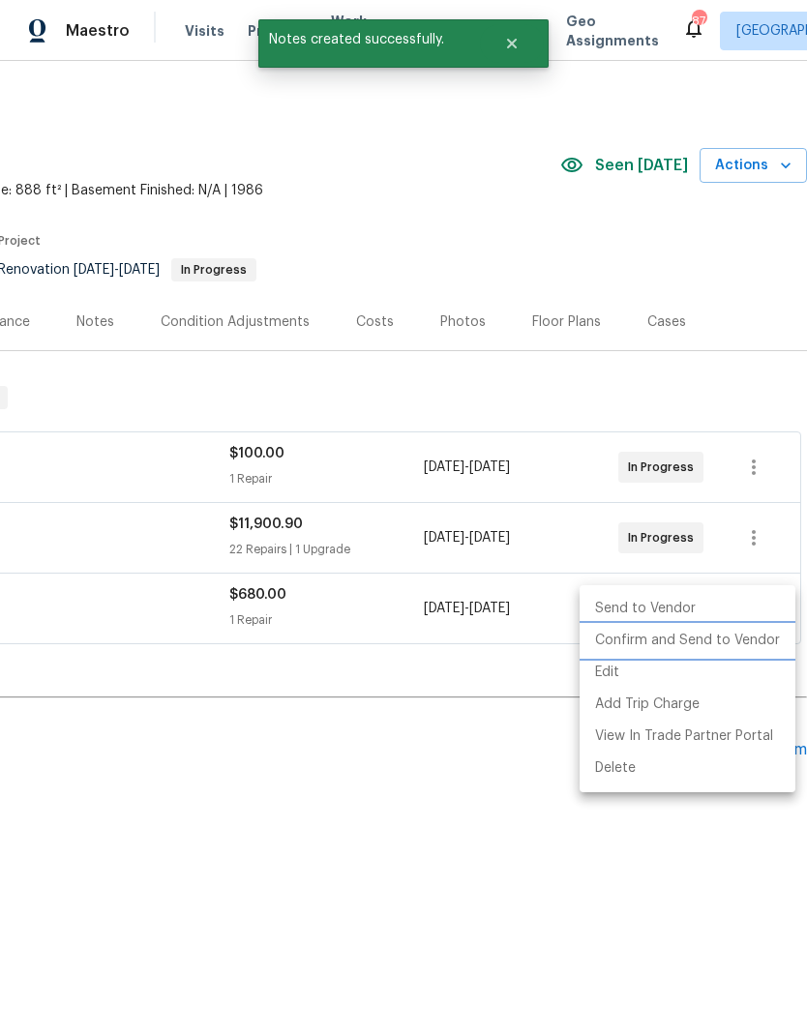
click at [745, 645] on li "Confirm and Send to Vendor" at bounding box center [688, 641] width 216 height 32
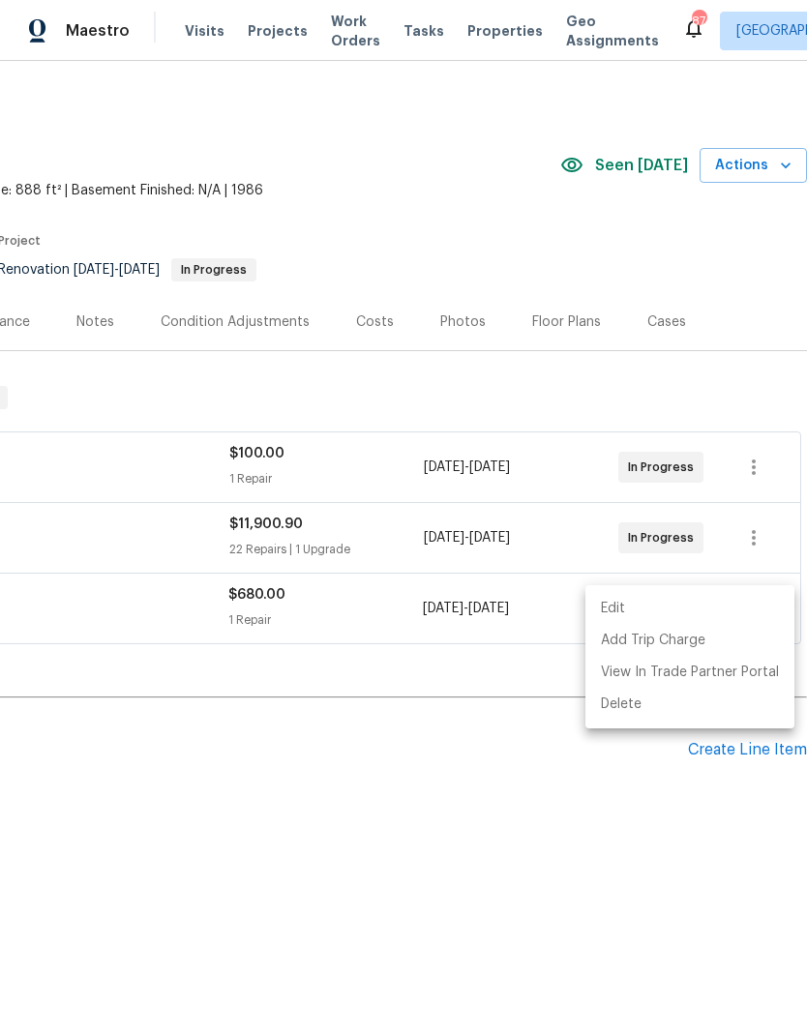
click at [108, 330] on div at bounding box center [403, 517] width 807 height 1035
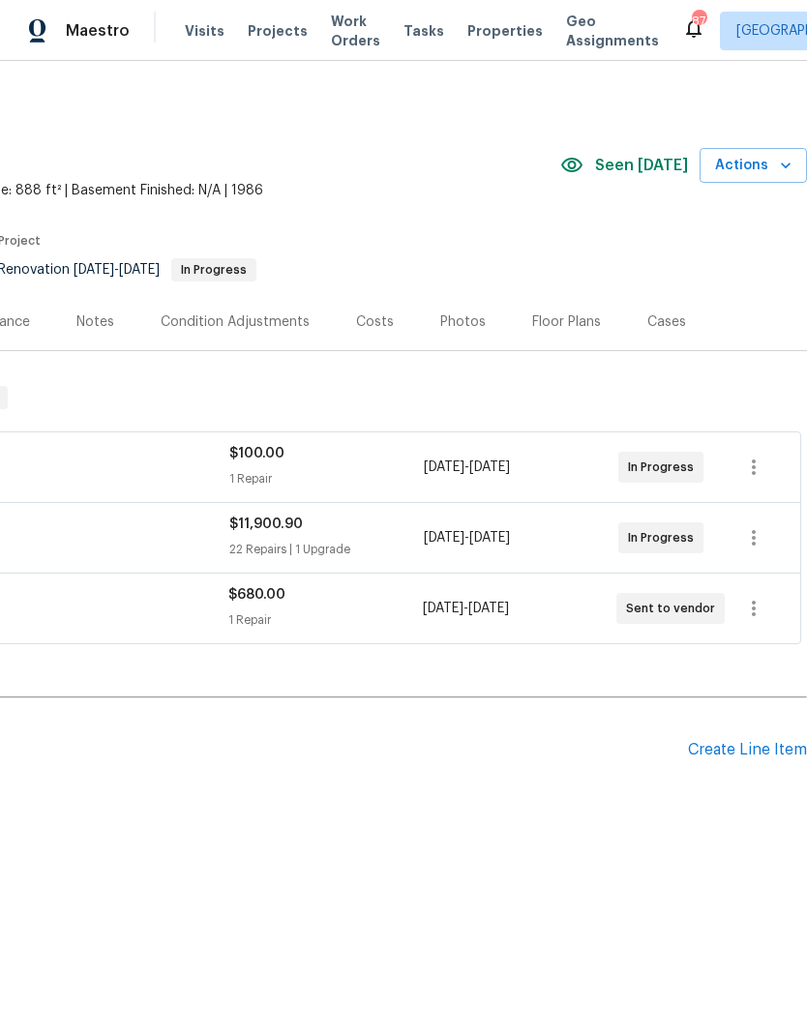
click at [110, 326] on div "Notes" at bounding box center [95, 321] width 84 height 57
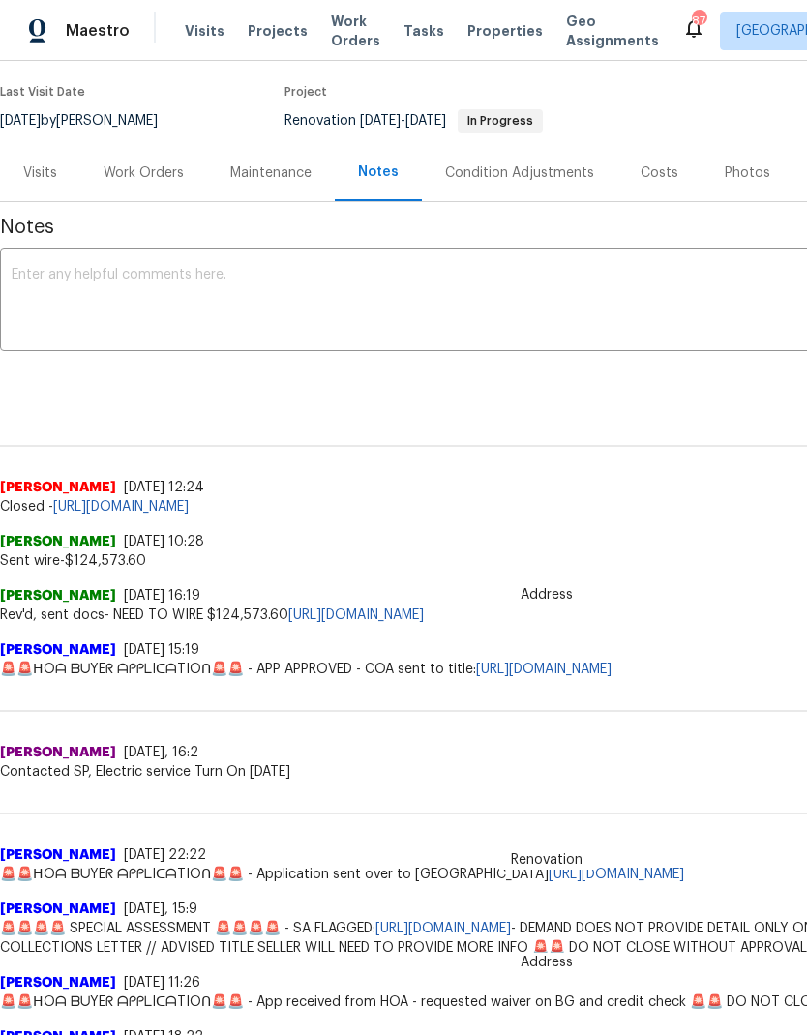
scroll to position [152, 0]
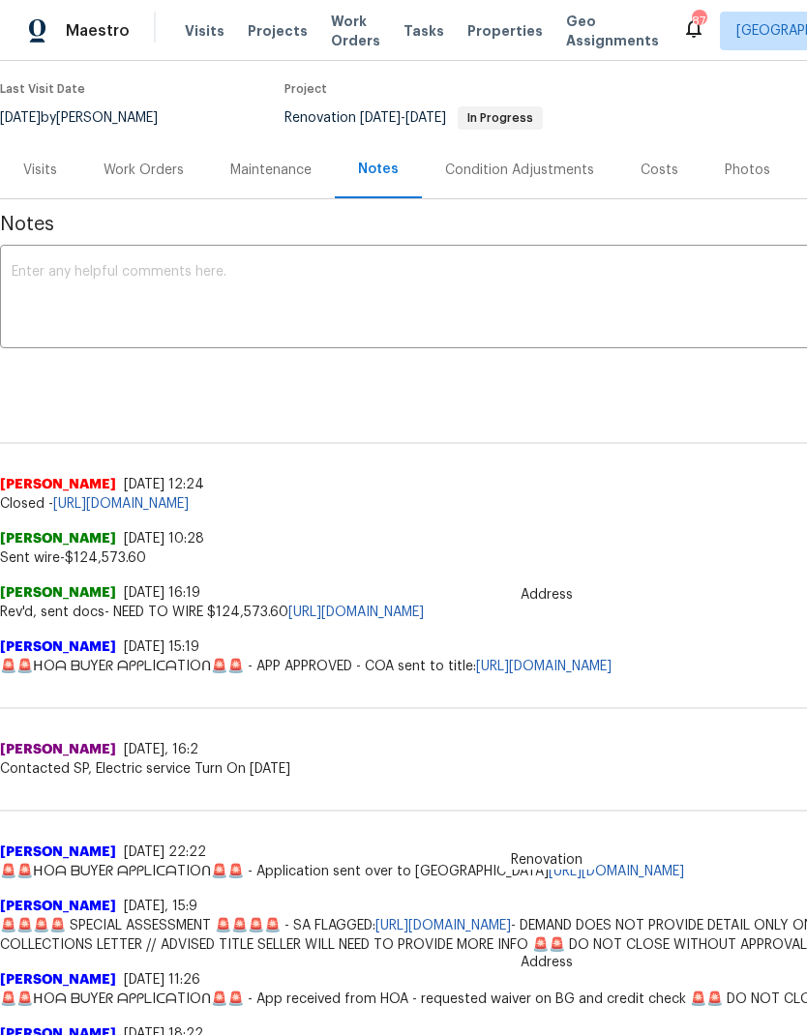
click at [69, 300] on textarea at bounding box center [547, 299] width 1070 height 68
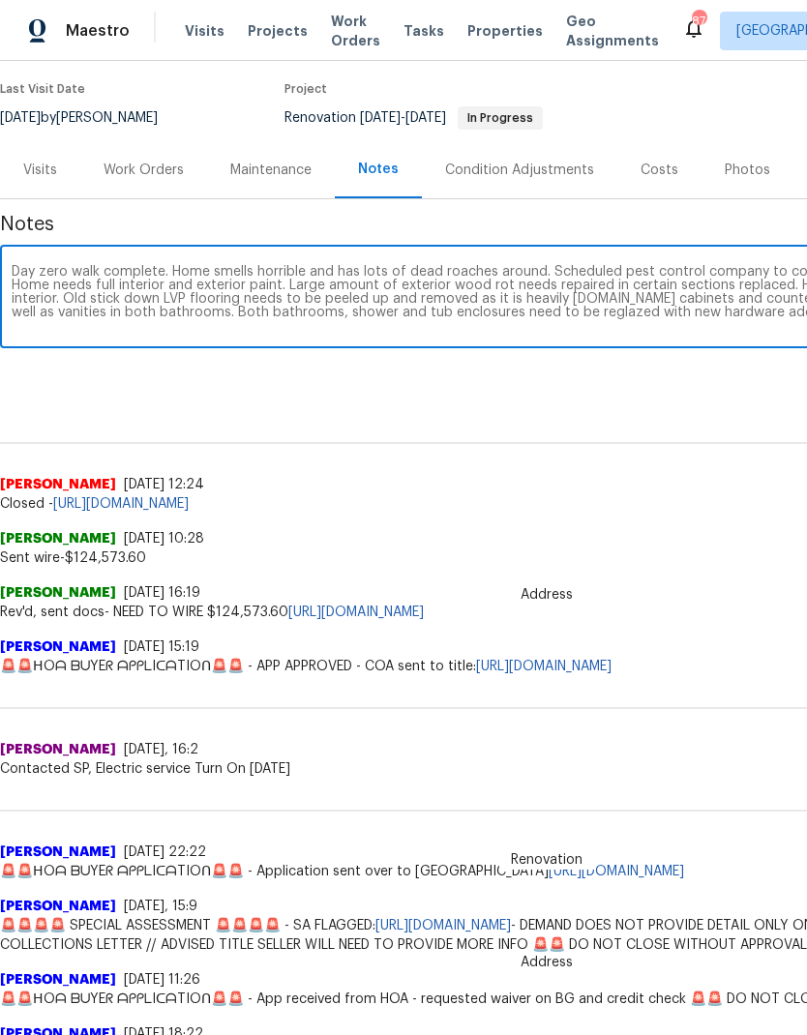
scroll to position [152, 286]
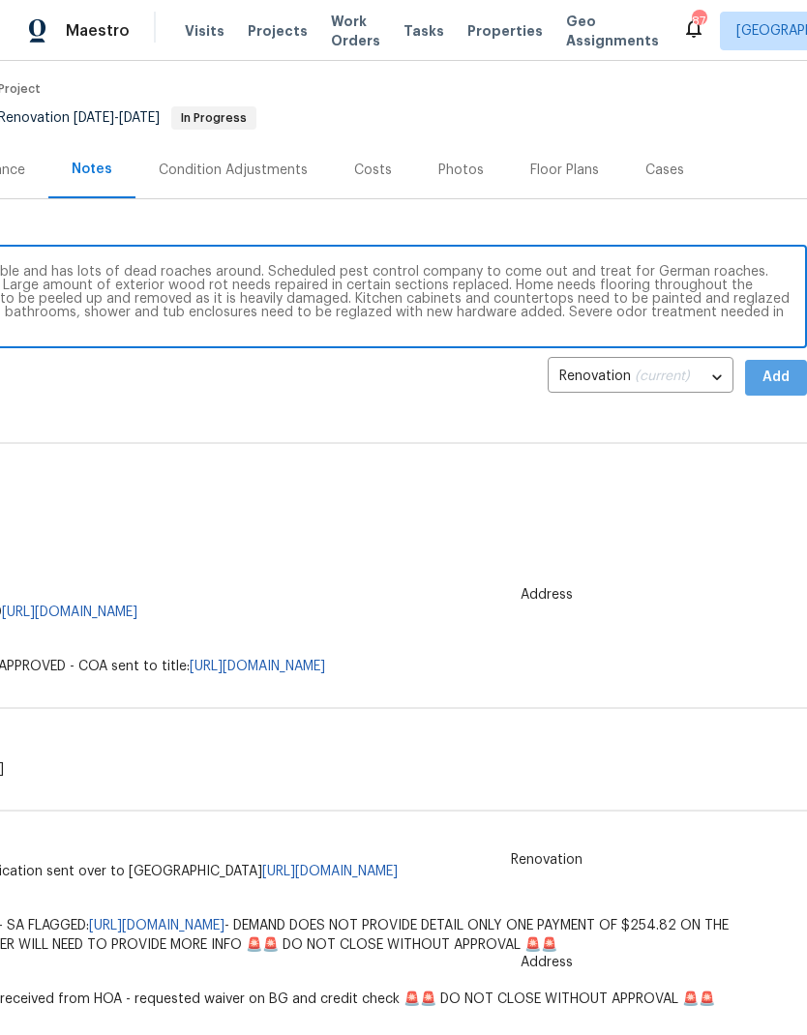
type textarea "Day zero walk complete. Home smells horrible and has lots of dead roaches aroun…"
click at [777, 376] on span "Add" at bounding box center [776, 378] width 31 height 24
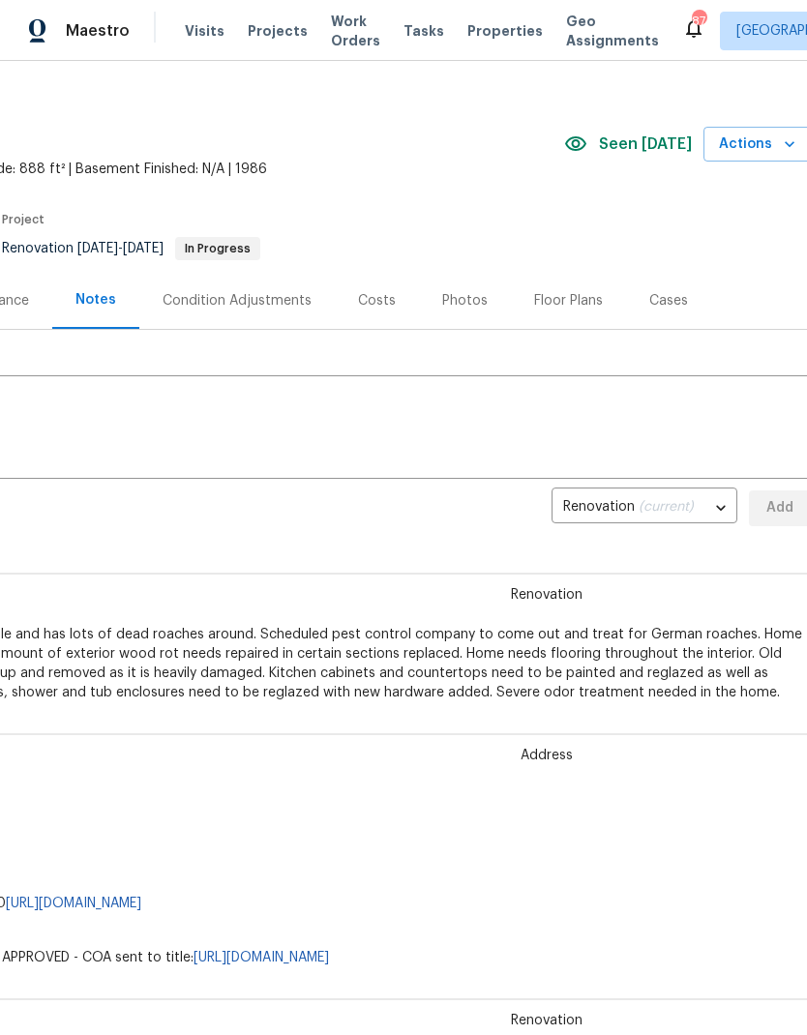
scroll to position [21, 282]
